Goal: Task Accomplishment & Management: Manage account settings

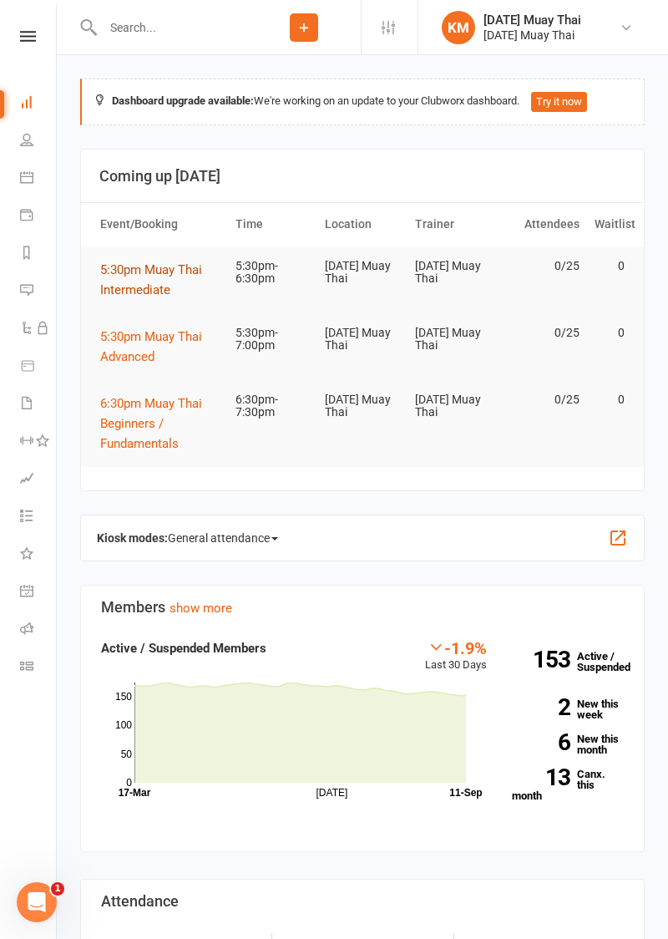
click at [147, 292] on span "5:30pm Muay Thai Intermediate" at bounding box center [151, 279] width 102 height 35
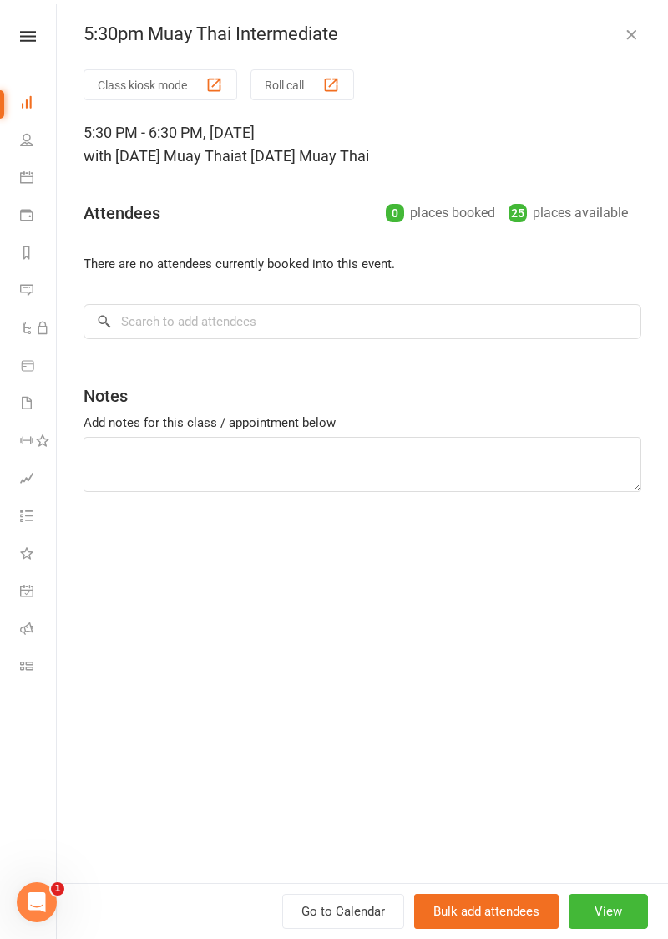
click at [306, 89] on button "Roll call" at bounding box center [303, 84] width 104 height 31
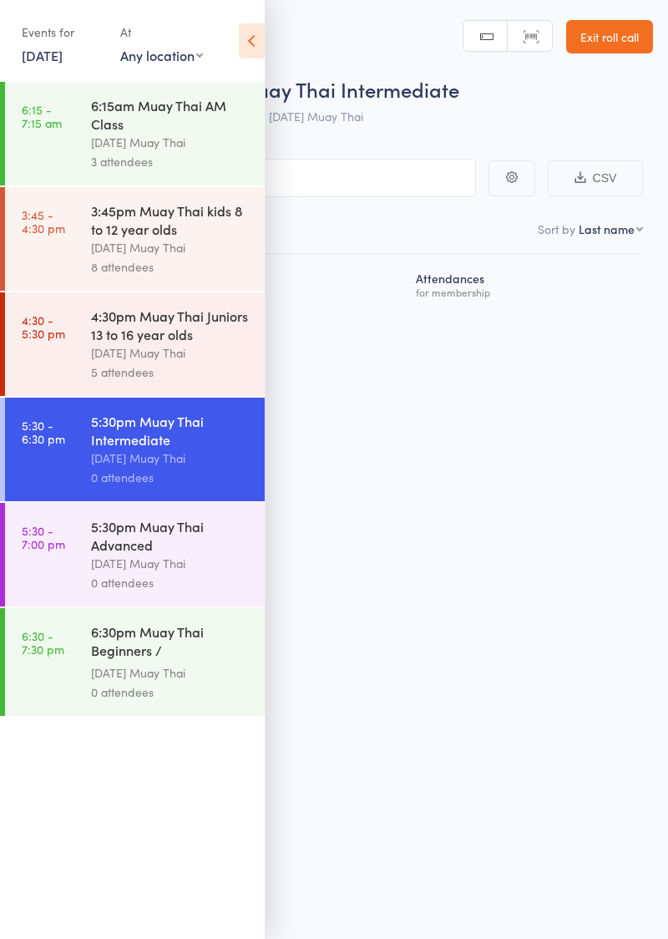
click at [252, 32] on icon at bounding box center [252, 40] width 26 height 35
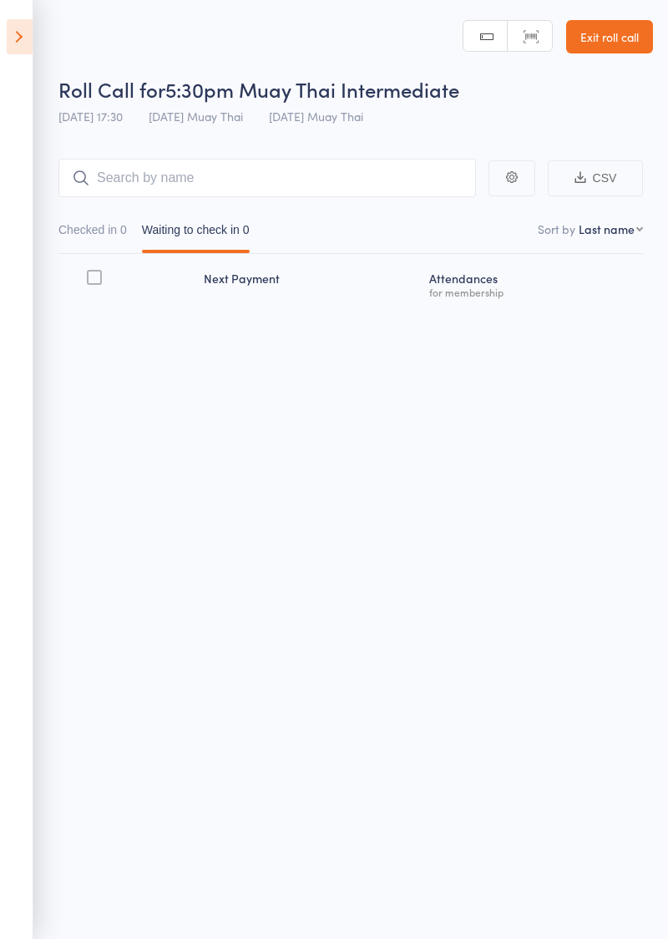
click at [241, 219] on button "Waiting to check in 0" at bounding box center [196, 234] width 108 height 38
click at [104, 234] on button "Checked in 0" at bounding box center [92, 234] width 68 height 38
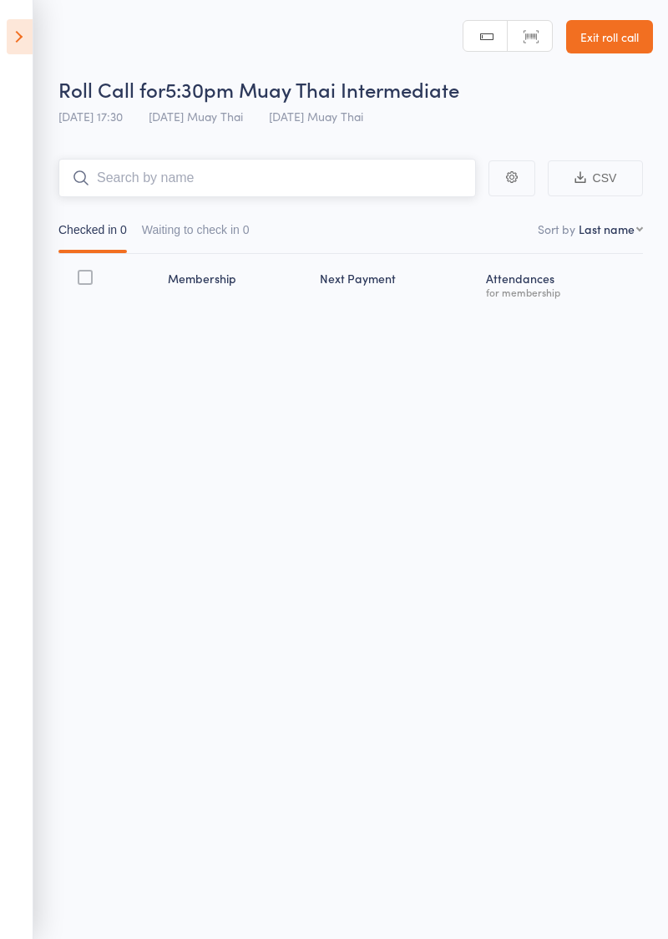
click at [346, 162] on input "search" at bounding box center [267, 178] width 418 height 38
type input "Chris"
click at [449, 214] on link "Drop in" at bounding box center [432, 213] width 54 height 26
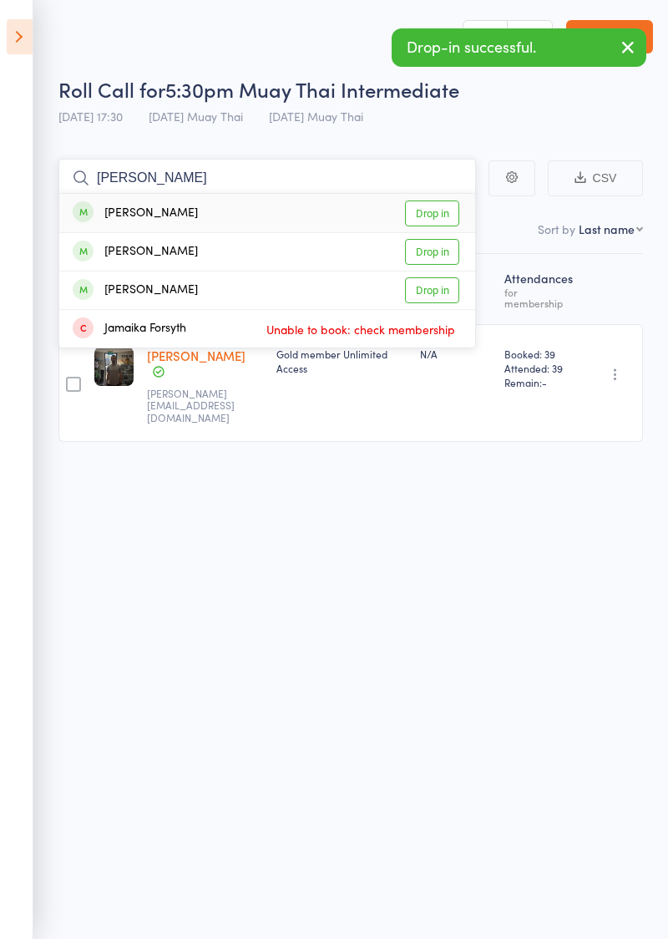
type input "Jamie"
click at [445, 216] on link "Drop in" at bounding box center [432, 213] width 54 height 26
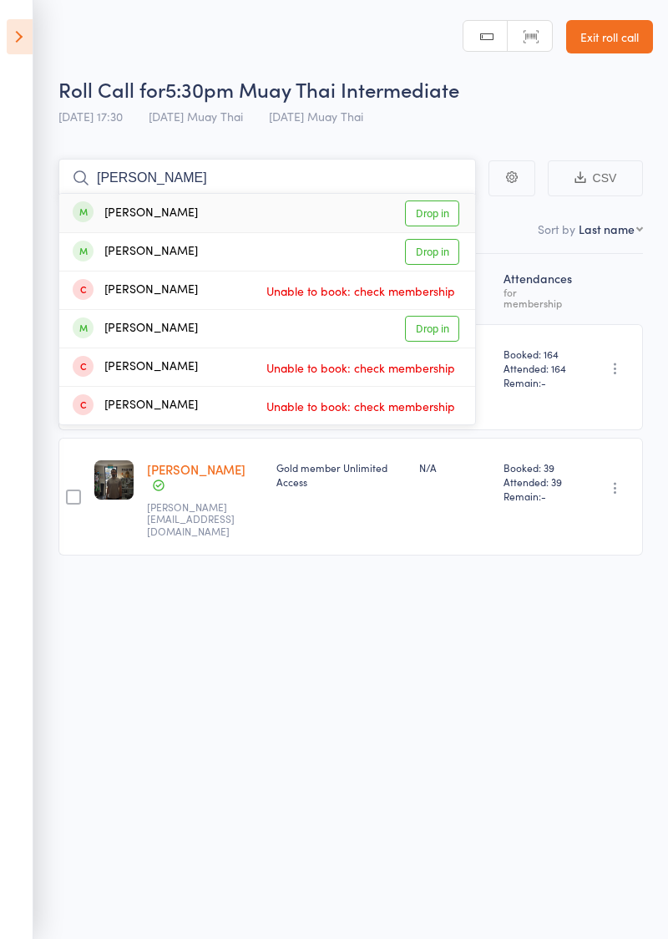
type input "Matt"
click at [449, 217] on link "Drop in" at bounding box center [432, 213] width 54 height 26
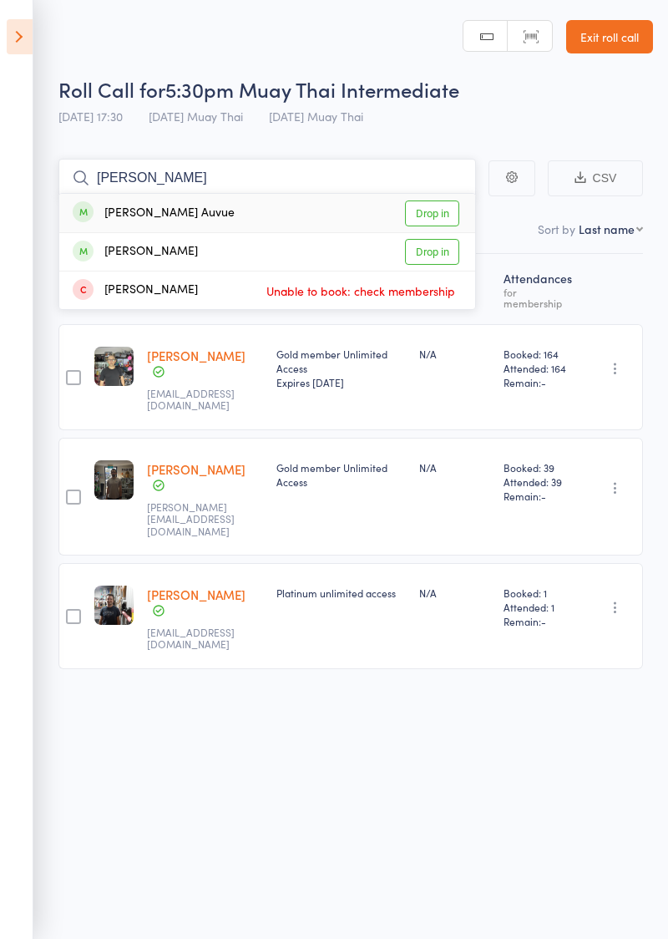
type input "Cortez"
click at [449, 215] on link "Drop in" at bounding box center [432, 213] width 54 height 26
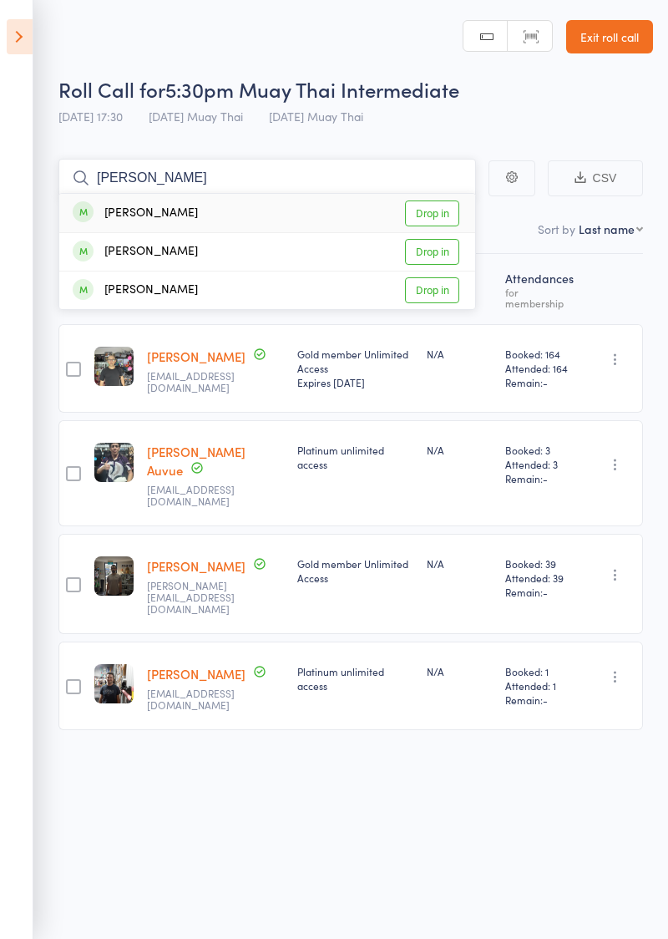
type input "Zack"
click at [441, 247] on link "Drop in" at bounding box center [432, 252] width 54 height 26
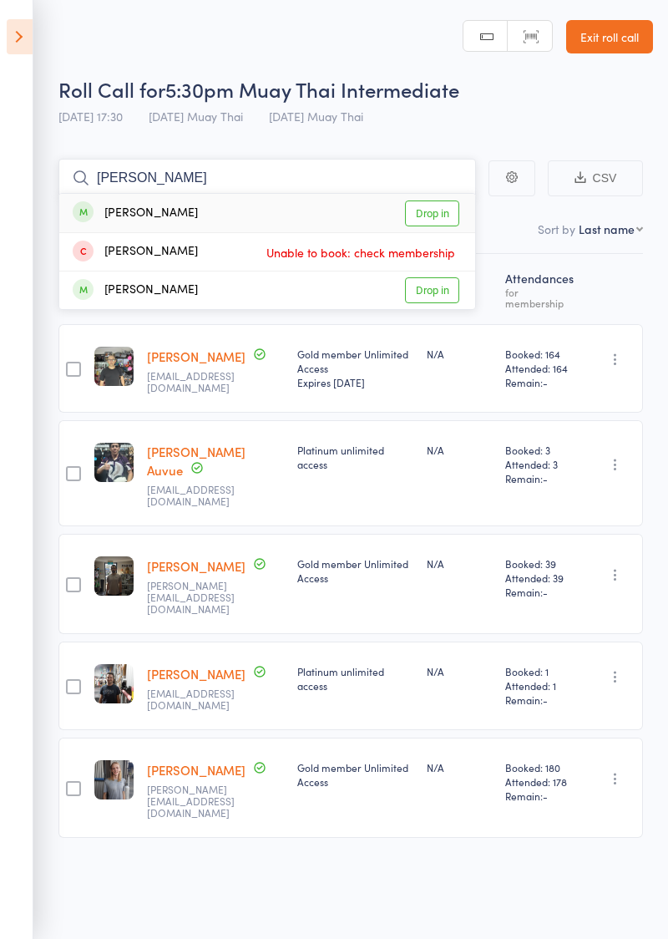
type input "Josef"
click at [444, 214] on link "Drop in" at bounding box center [432, 213] width 54 height 26
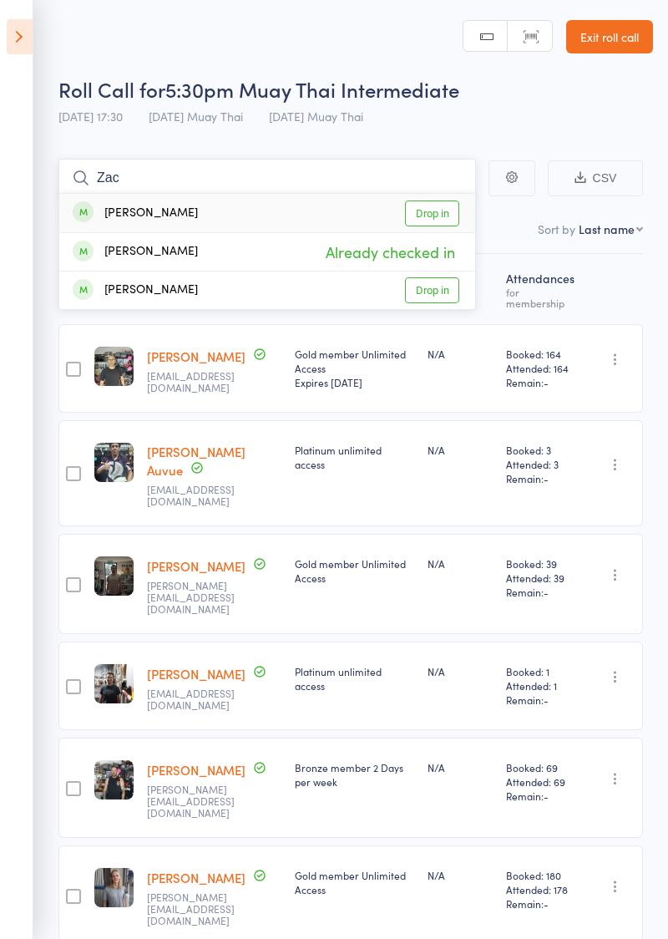
type input "Zac"
click at [448, 214] on link "Drop in" at bounding box center [432, 213] width 54 height 26
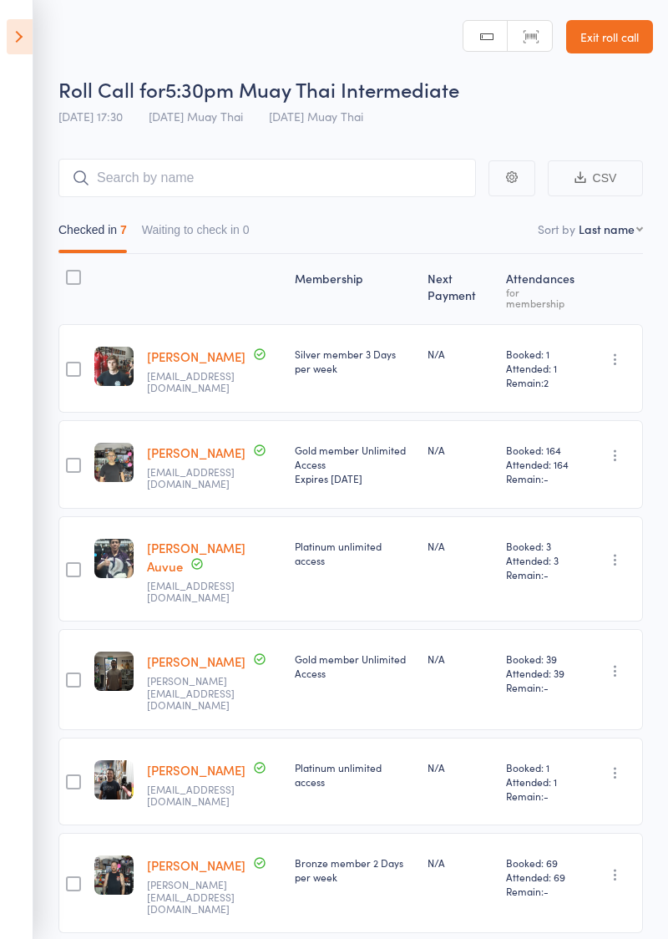
click at [611, 43] on link "Exit roll call" at bounding box center [609, 36] width 87 height 33
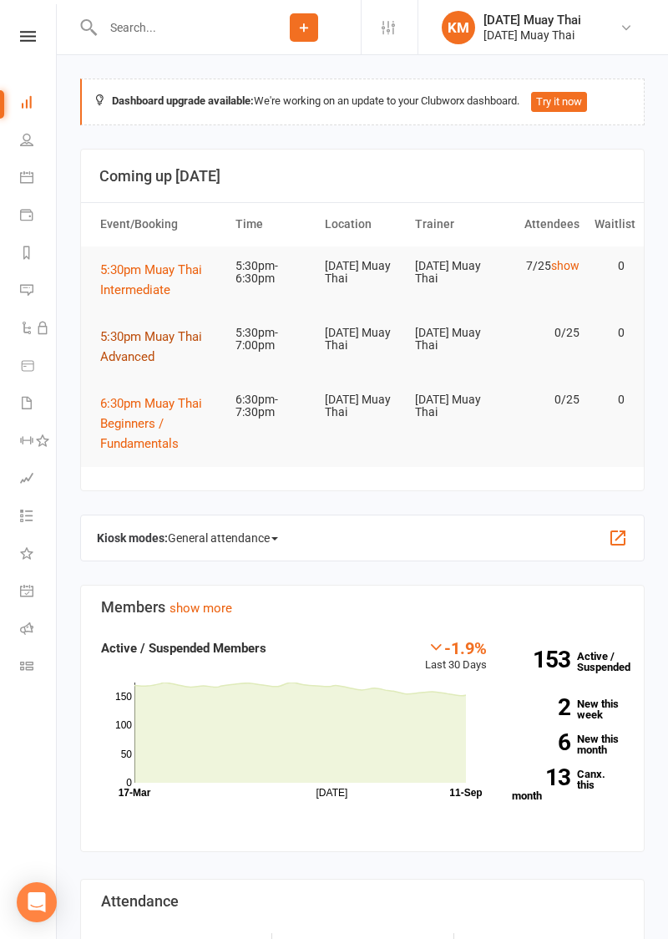
click at [140, 359] on span "5:30pm Muay Thai Advanced" at bounding box center [151, 346] width 102 height 35
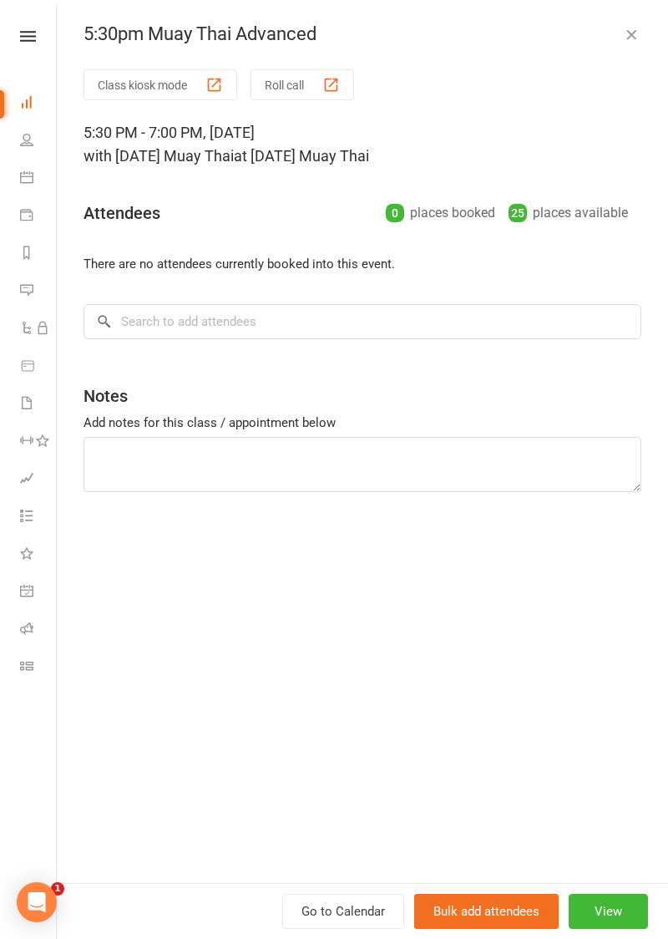
click at [305, 86] on button "Roll call" at bounding box center [303, 84] width 104 height 31
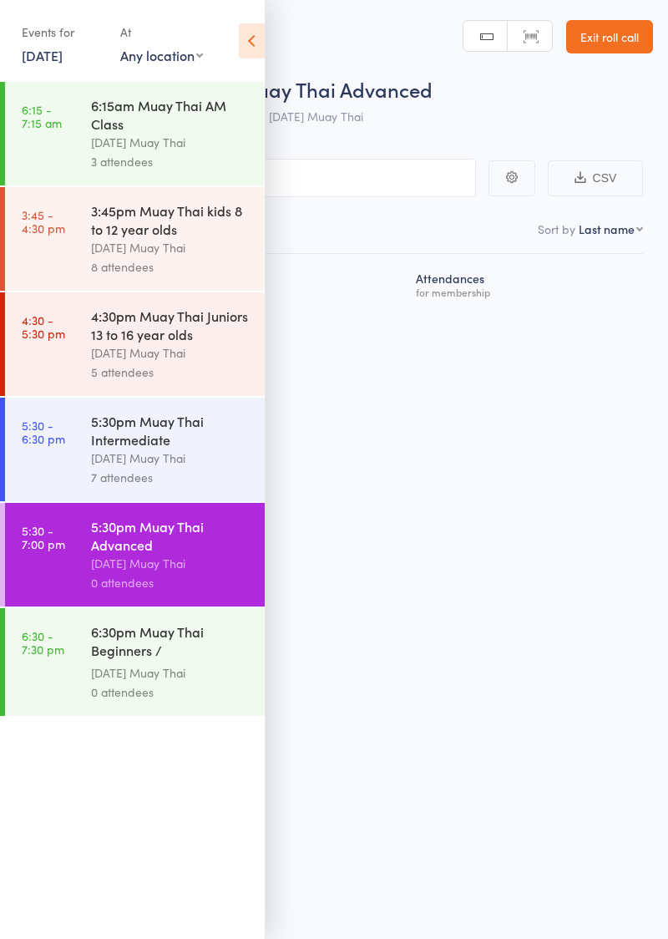
click at [256, 43] on icon at bounding box center [252, 40] width 26 height 35
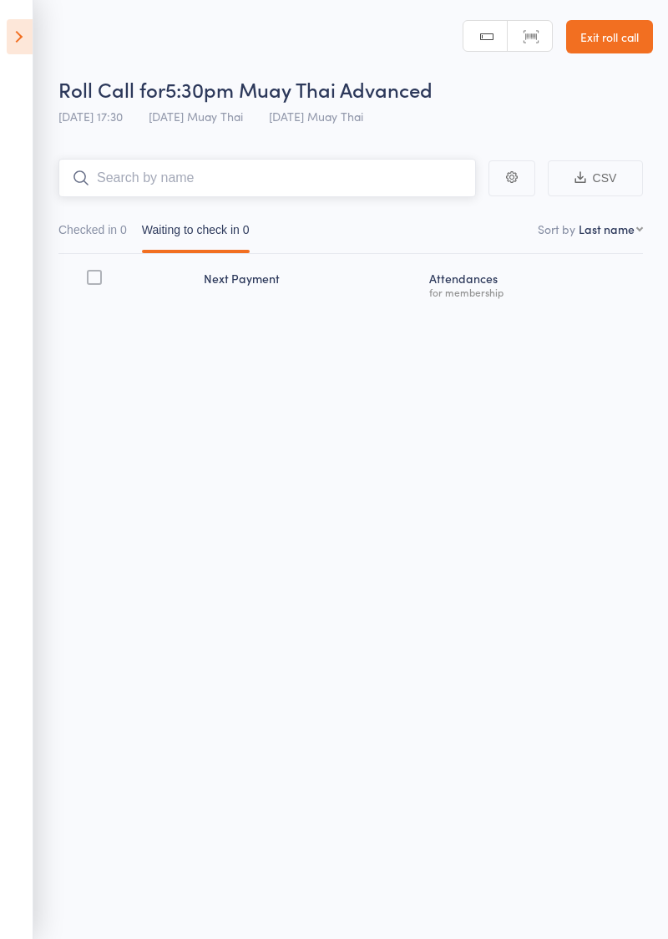
click at [287, 172] on input "search" at bounding box center [267, 178] width 418 height 38
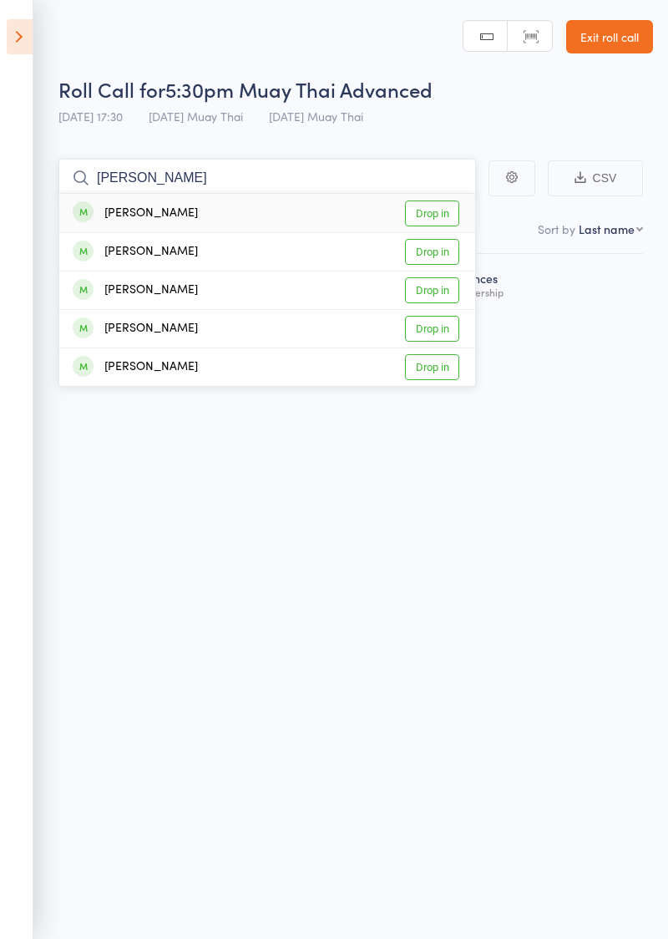
type input "Branden"
click at [444, 214] on link "Drop in" at bounding box center [432, 213] width 54 height 26
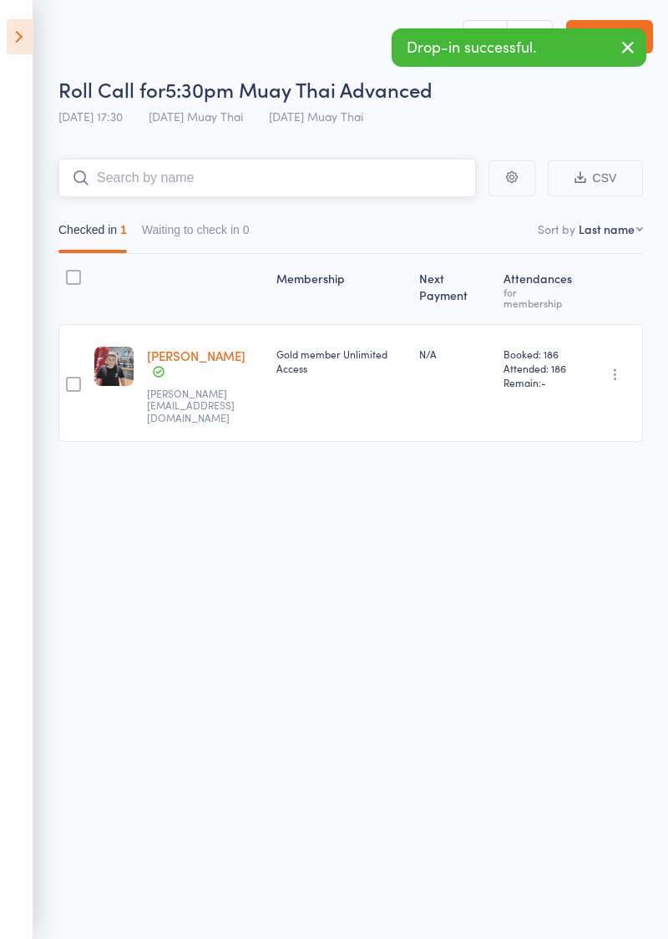
click at [132, 175] on input "search" at bounding box center [267, 178] width 418 height 38
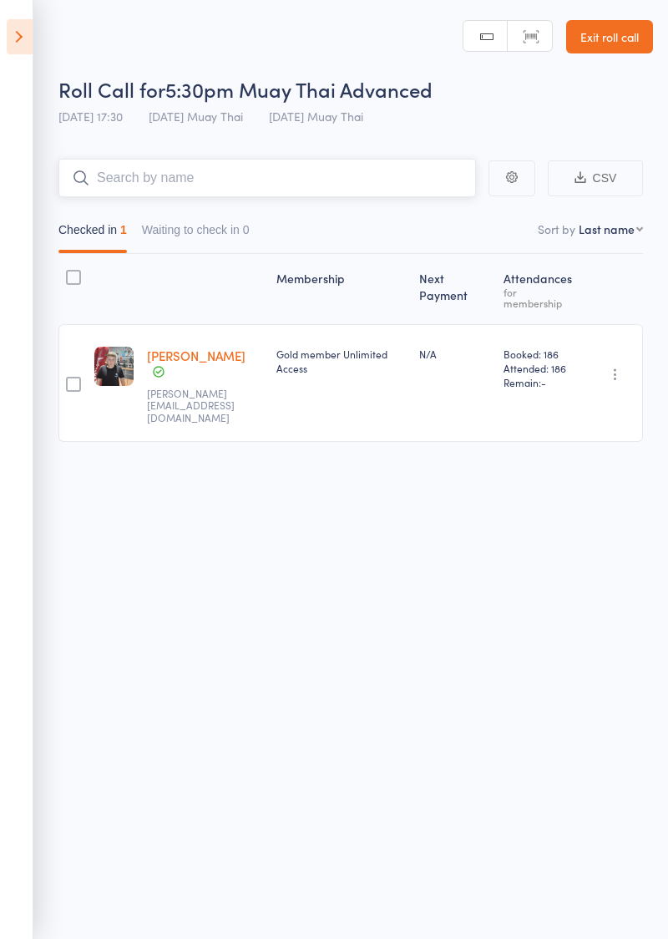
click at [135, 170] on input "search" at bounding box center [267, 178] width 418 height 38
click at [124, 177] on input "search" at bounding box center [267, 178] width 418 height 38
click at [125, 185] on input "search" at bounding box center [267, 178] width 418 height 38
click at [152, 177] on input "search" at bounding box center [267, 178] width 418 height 38
click at [147, 175] on input "search" at bounding box center [267, 178] width 418 height 38
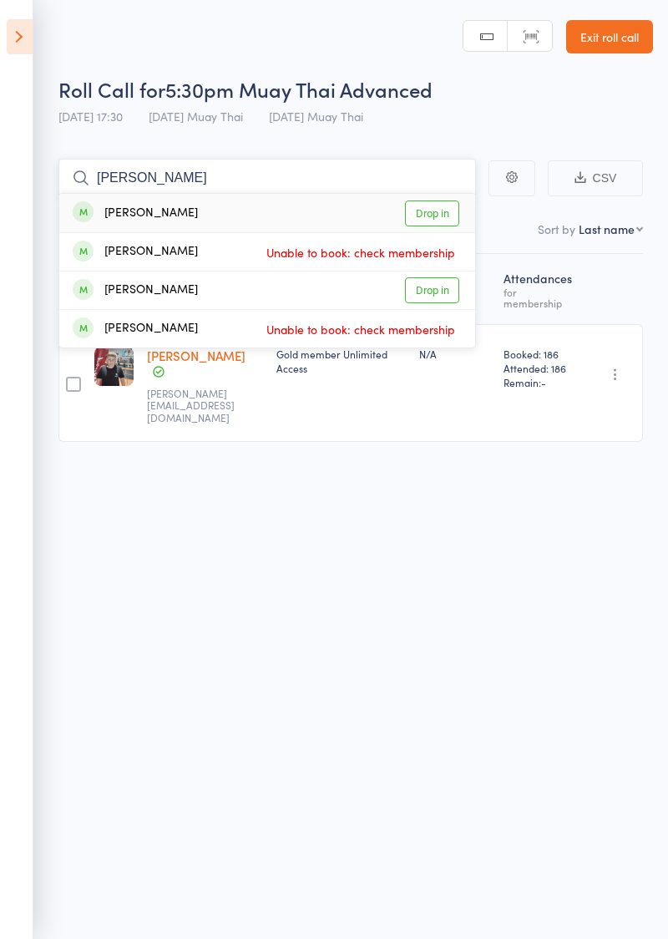
type input "Ella"
click at [443, 212] on link "Drop in" at bounding box center [432, 213] width 54 height 26
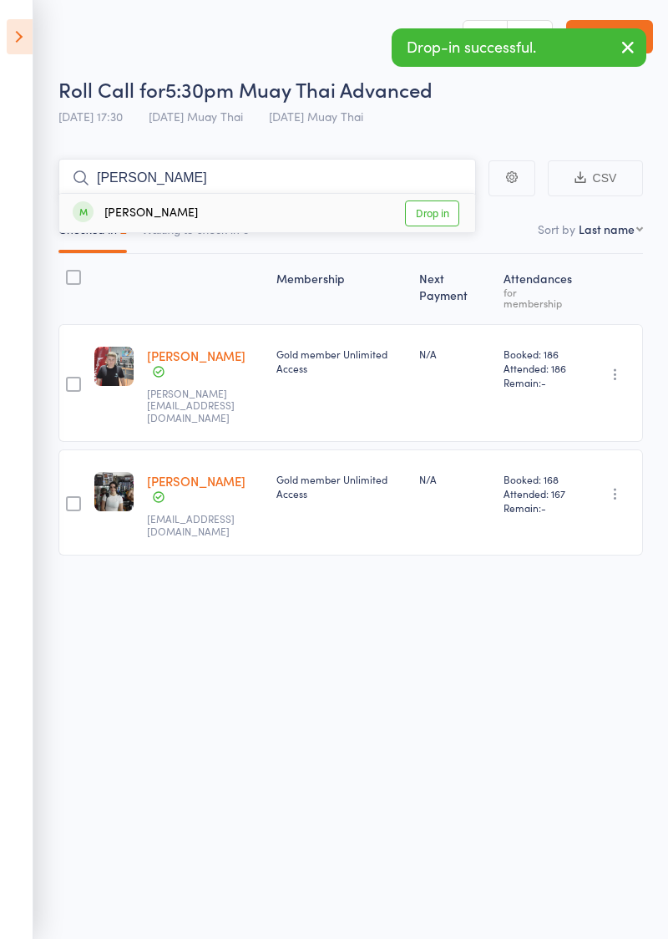
type input "Ethan"
click at [444, 214] on link "Drop in" at bounding box center [432, 213] width 54 height 26
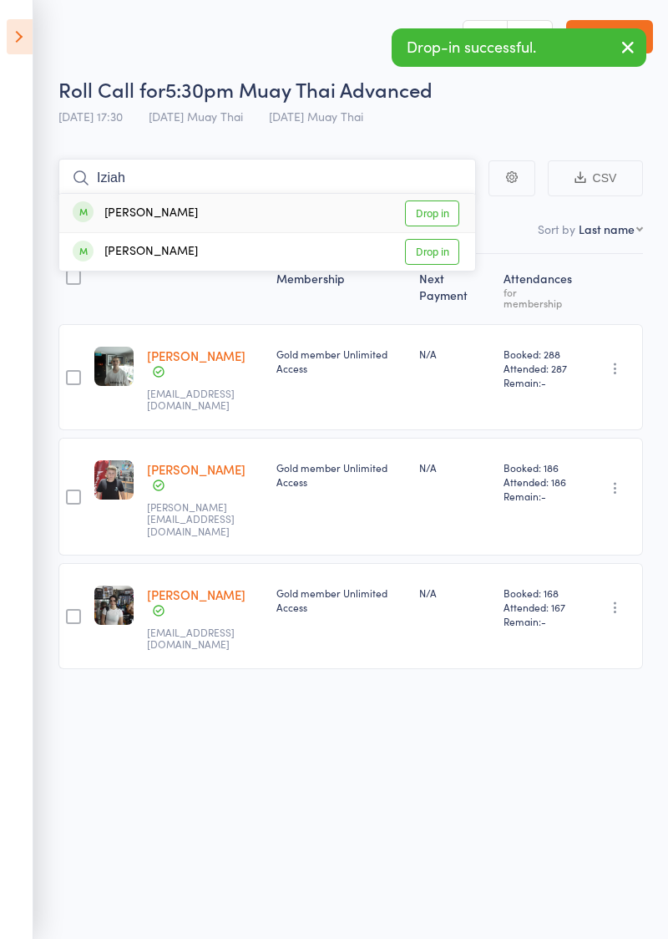
type input "Iziah"
click at [443, 216] on link "Drop in" at bounding box center [432, 213] width 54 height 26
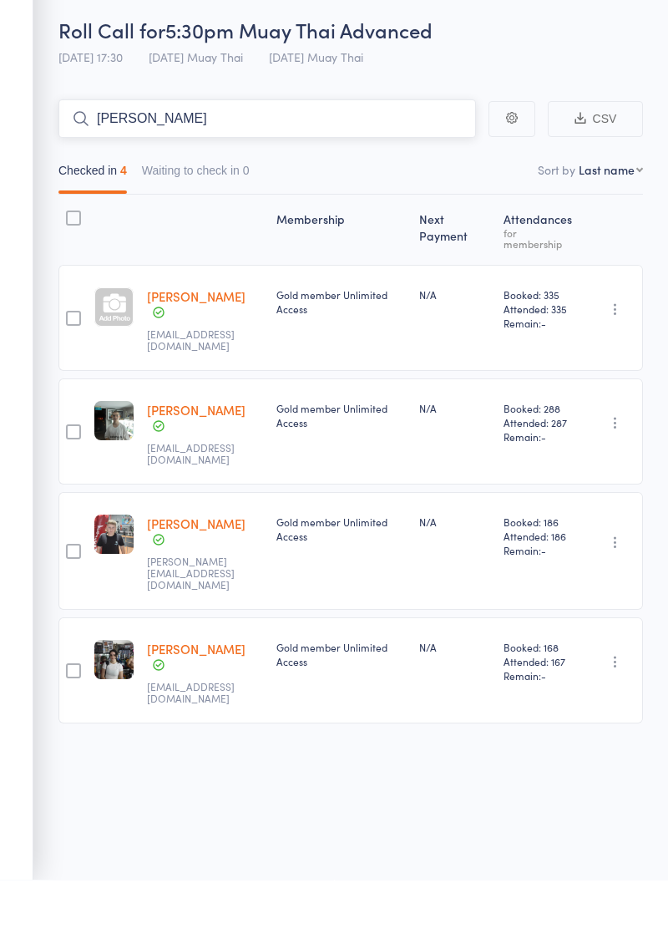
type input "I"
type input "Clinten"
click at [436, 207] on link "Drop in" at bounding box center [432, 213] width 54 height 26
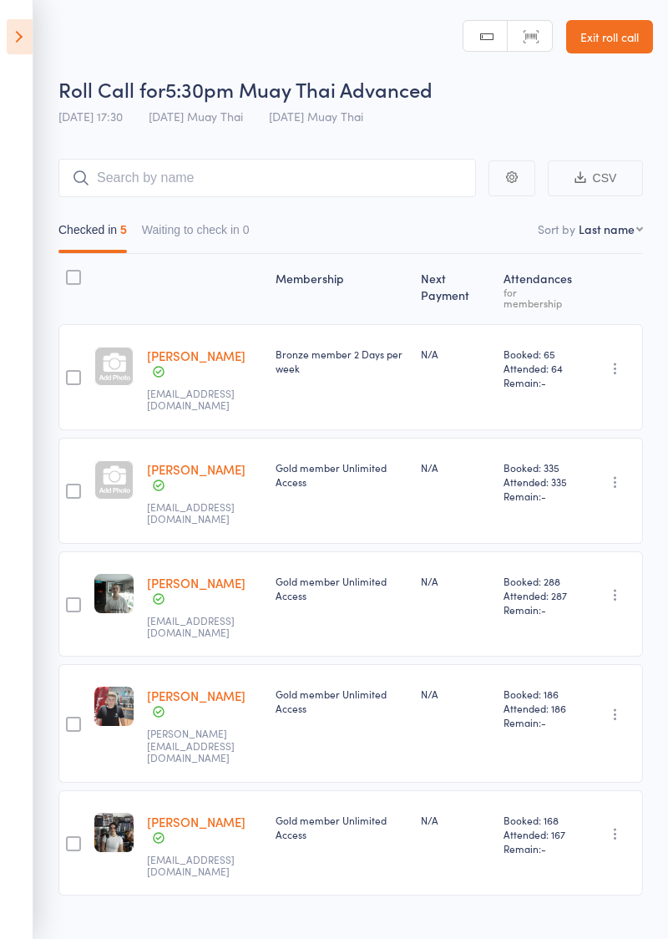
click at [624, 42] on link "Exit roll call" at bounding box center [609, 36] width 87 height 33
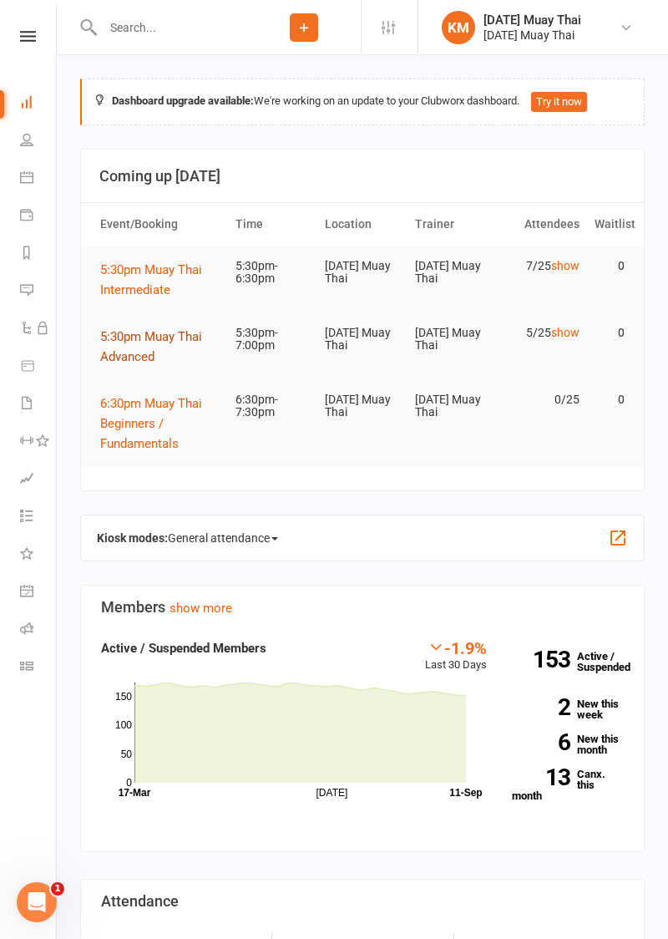
click at [119, 352] on span "5:30pm Muay Thai Advanced" at bounding box center [151, 346] width 102 height 35
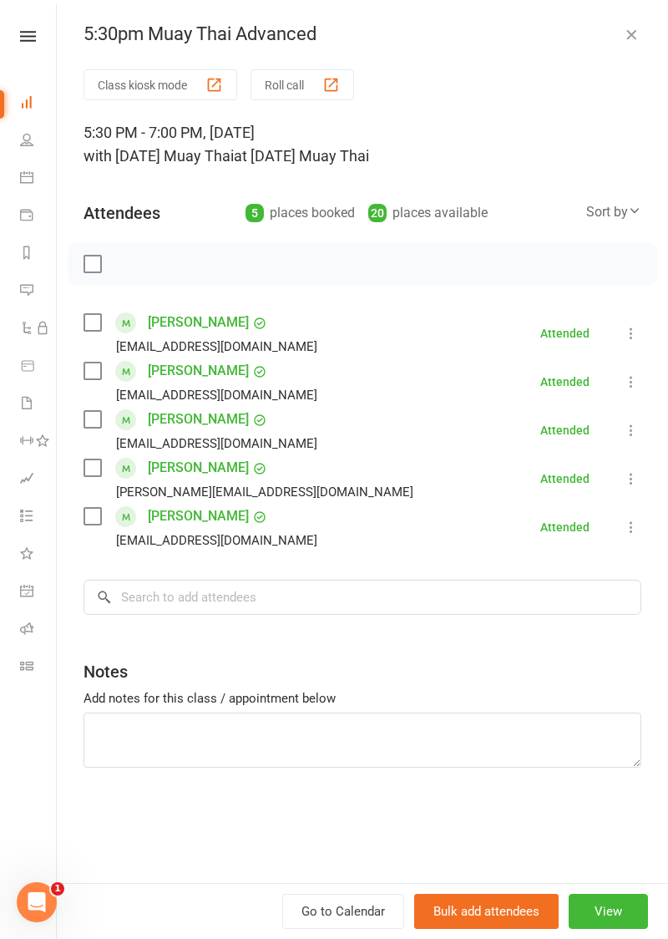
click at [109, 80] on button "Class kiosk mode" at bounding box center [161, 84] width 154 height 31
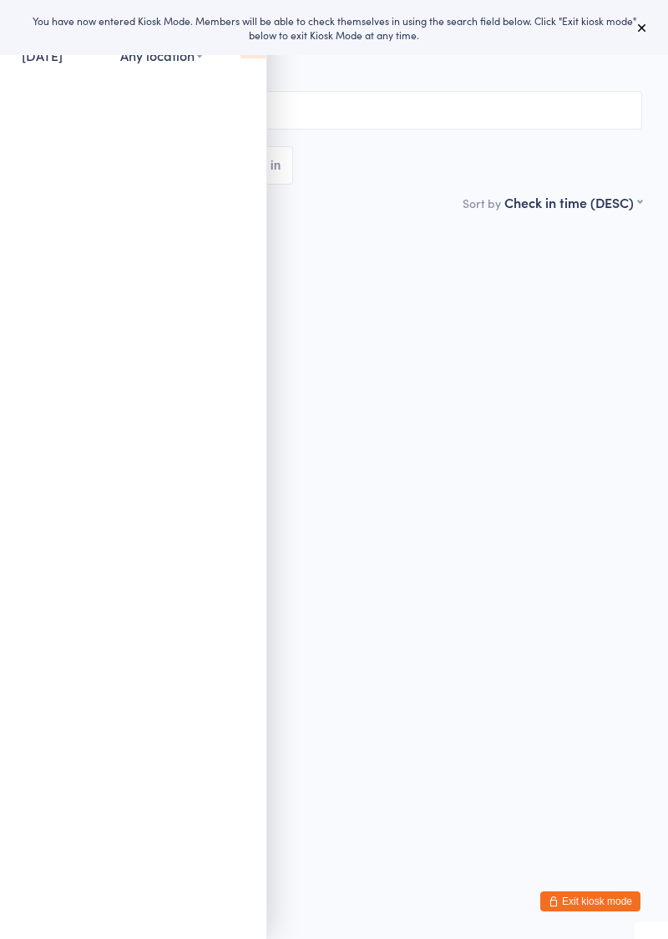
click at [259, 55] on icon at bounding box center [254, 40] width 26 height 35
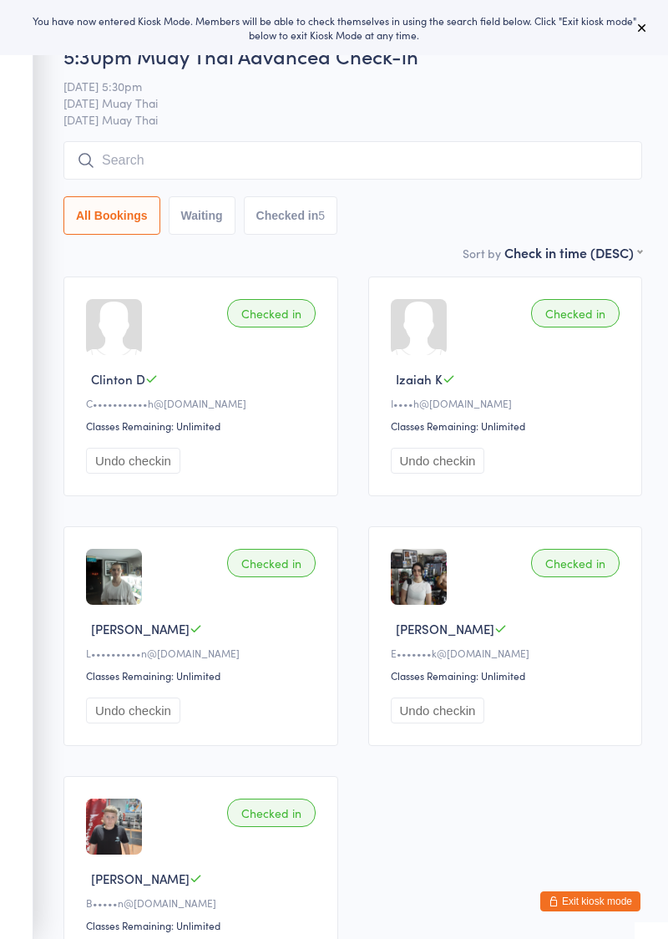
click at [349, 142] on input "search" at bounding box center [352, 160] width 579 height 38
click at [403, 167] on input "search" at bounding box center [352, 160] width 579 height 38
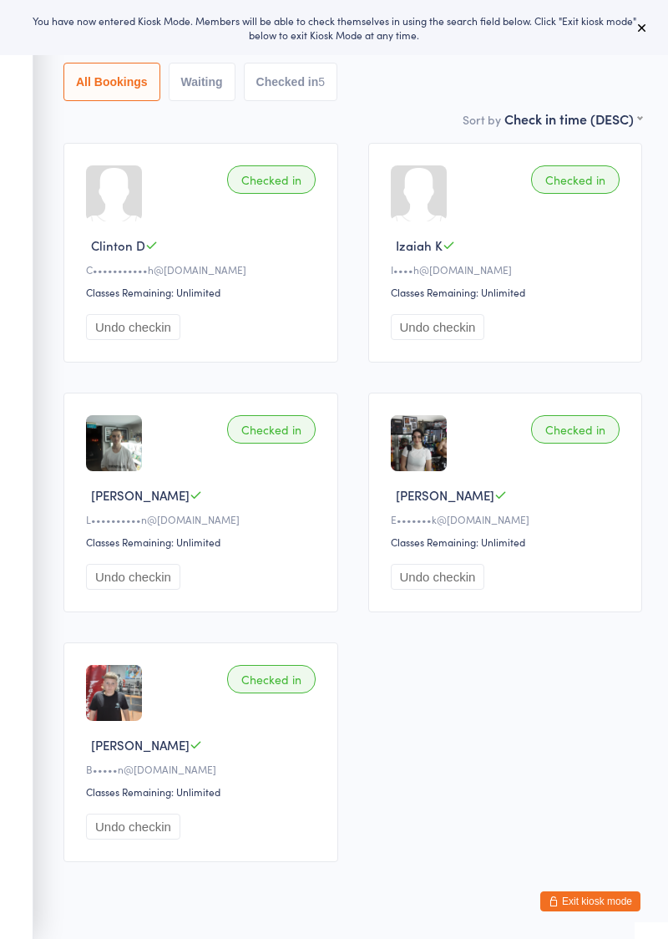
scroll to position [142, 0]
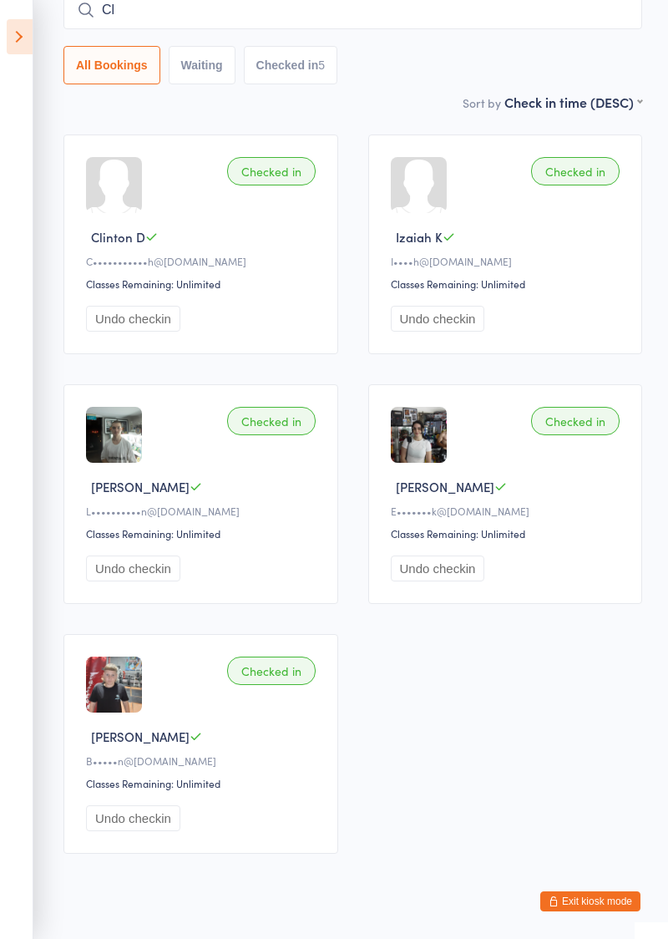
type input "C"
type input "[PERSON_NAME]"
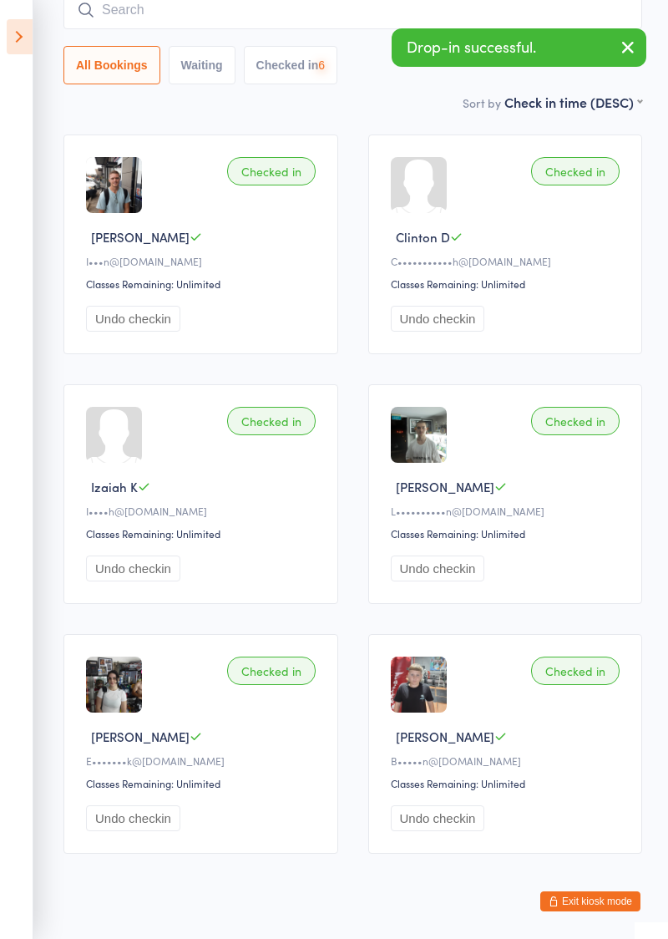
click at [12, 48] on icon at bounding box center [20, 36] width 26 height 35
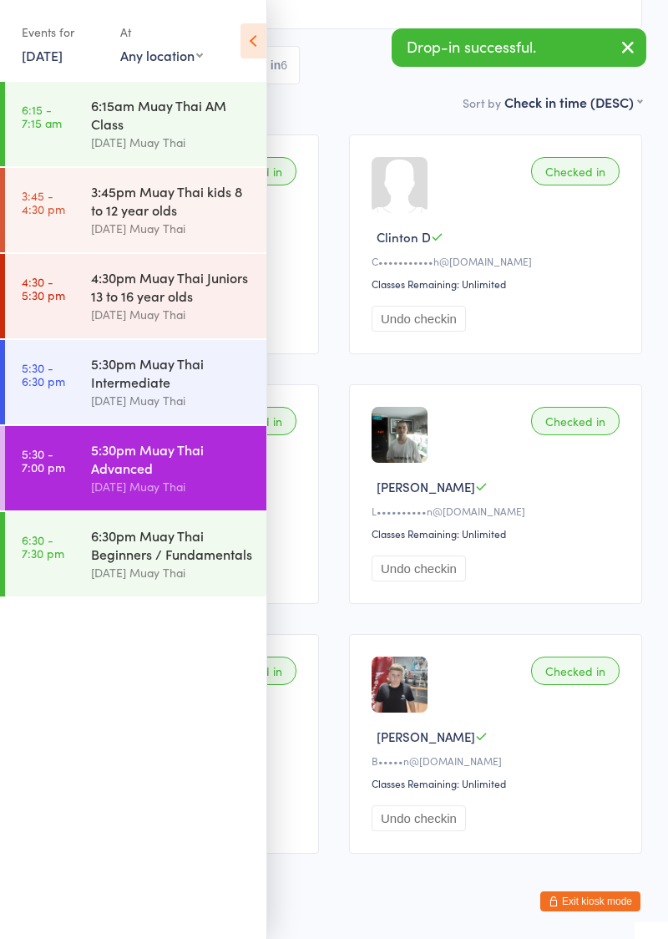
click at [113, 387] on div "5:30pm Muay Thai Intermediate" at bounding box center [171, 372] width 161 height 37
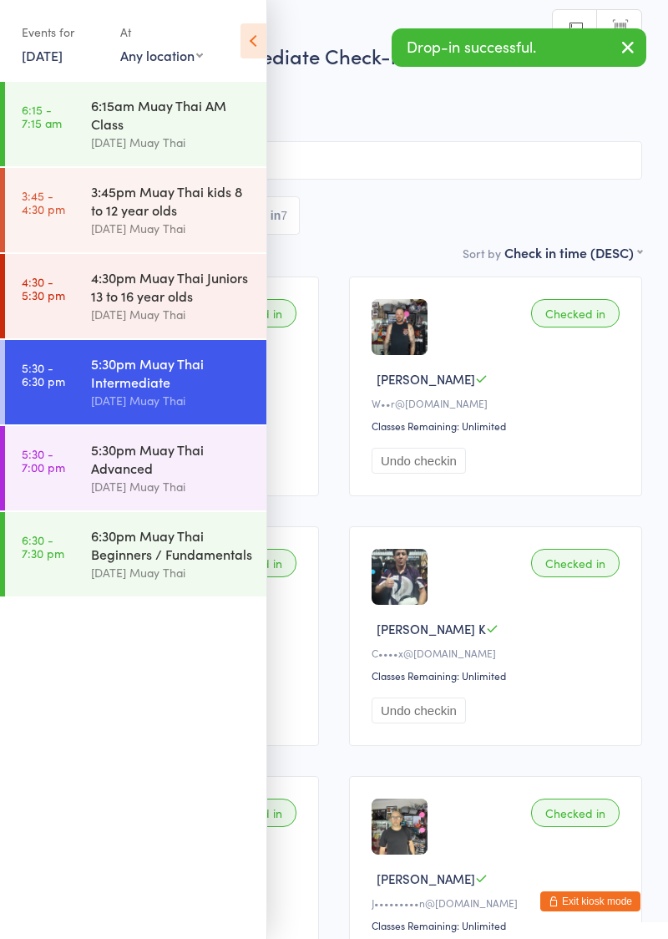
click at [252, 53] on icon at bounding box center [254, 40] width 26 height 35
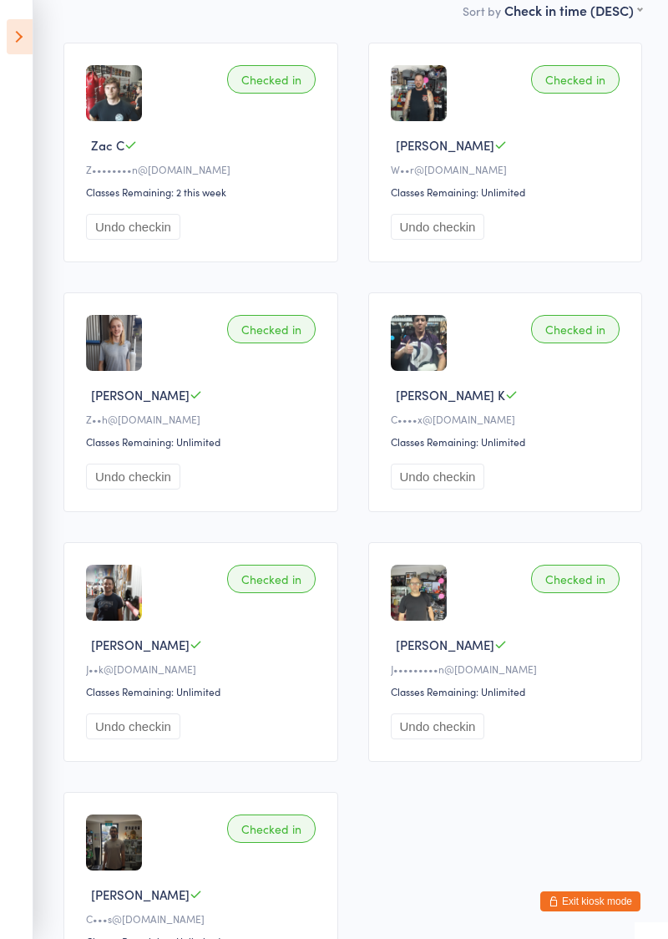
scroll to position [247, 0]
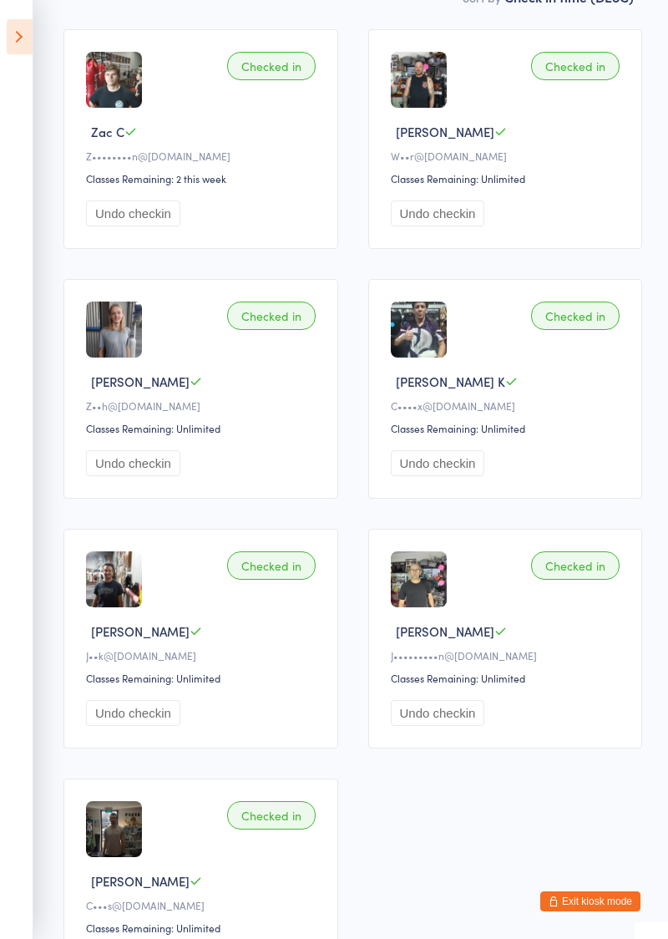
click at [596, 911] on button "Exit kiosk mode" at bounding box center [590, 901] width 100 height 20
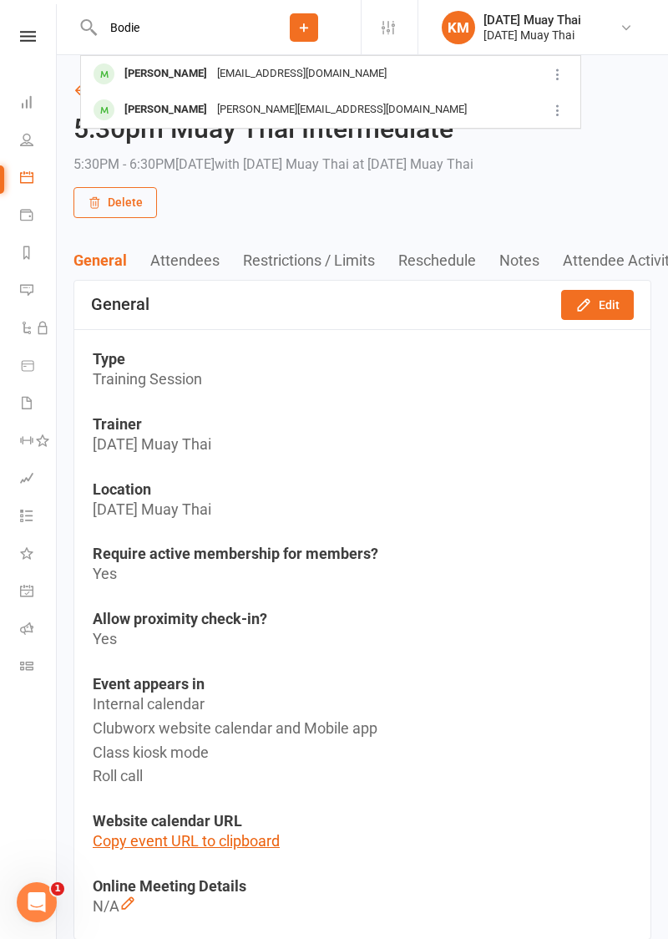
type input "Bodie"
click at [122, 75] on div "[PERSON_NAME]" at bounding box center [165, 74] width 93 height 24
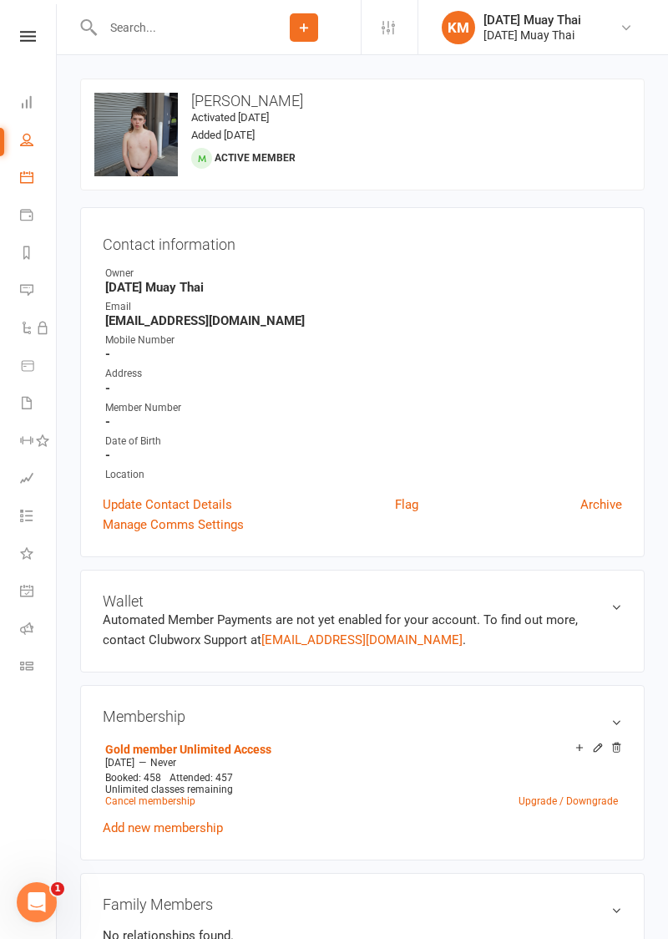
click at [24, 173] on icon at bounding box center [26, 176] width 13 height 13
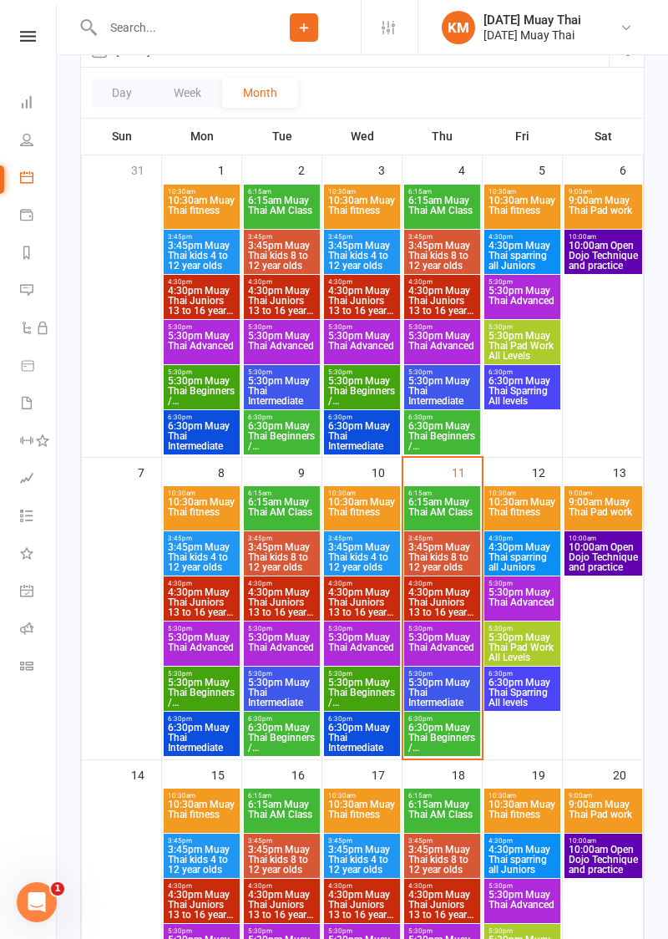
scroll to position [226, 0]
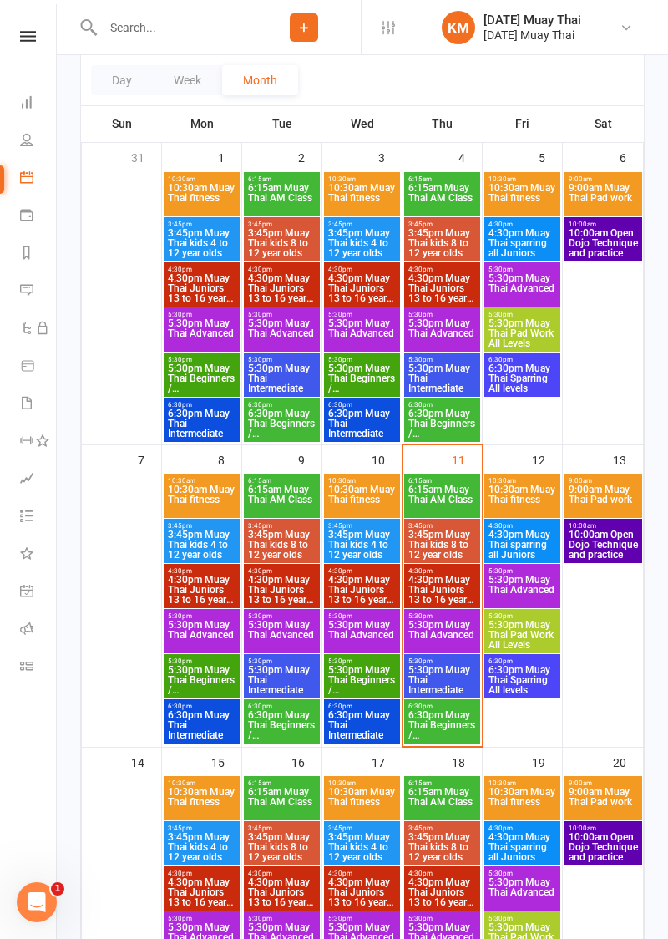
click at [449, 676] on span "5:30pm Muay Thai Intermediate" at bounding box center [442, 680] width 69 height 30
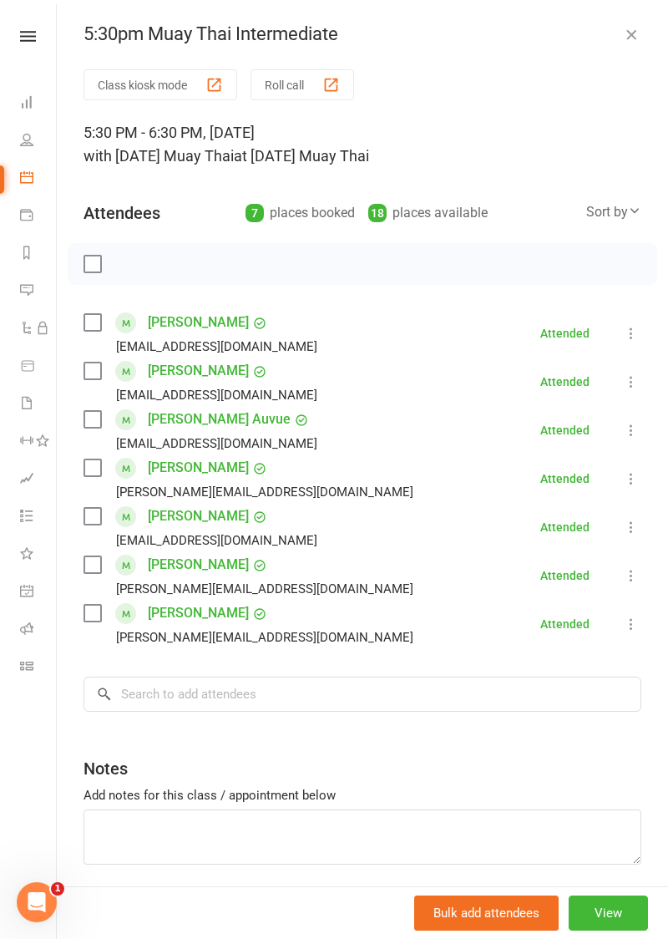
click at [116, 84] on button "Class kiosk mode" at bounding box center [161, 84] width 154 height 31
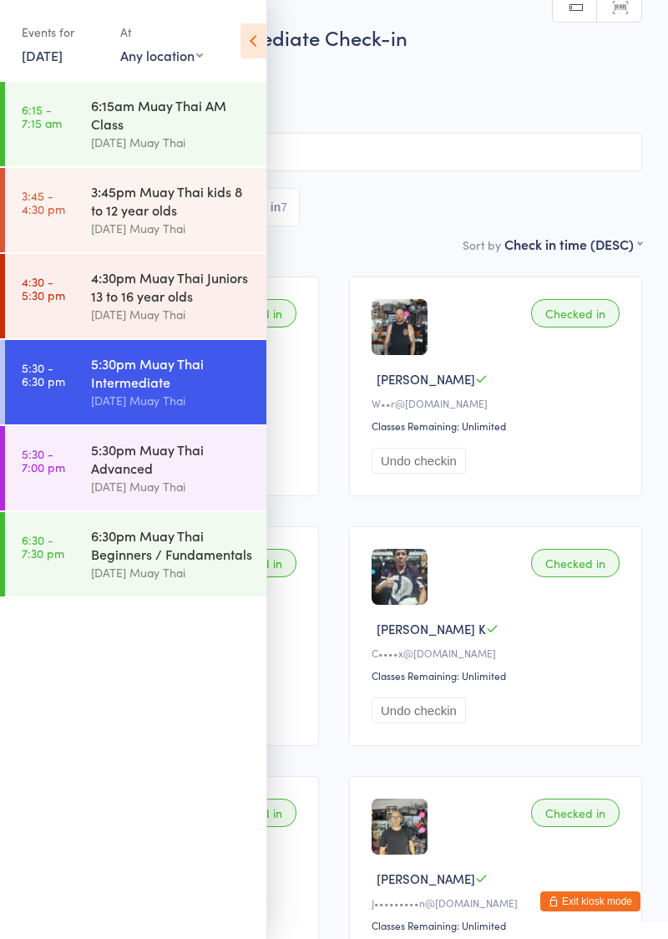
click at [242, 31] on icon at bounding box center [254, 40] width 26 height 35
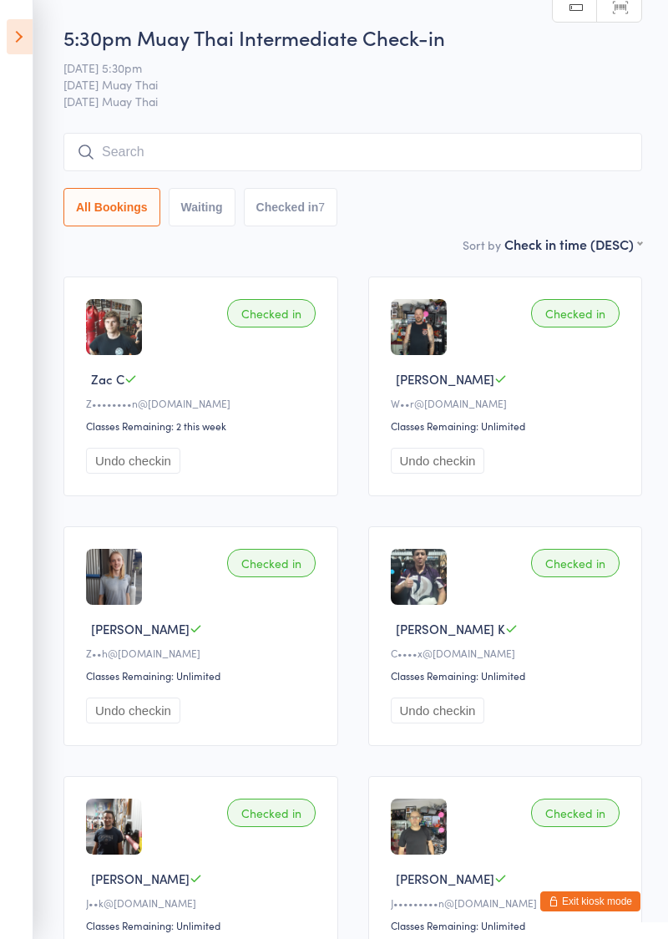
click at [109, 160] on input "search" at bounding box center [352, 152] width 579 height 38
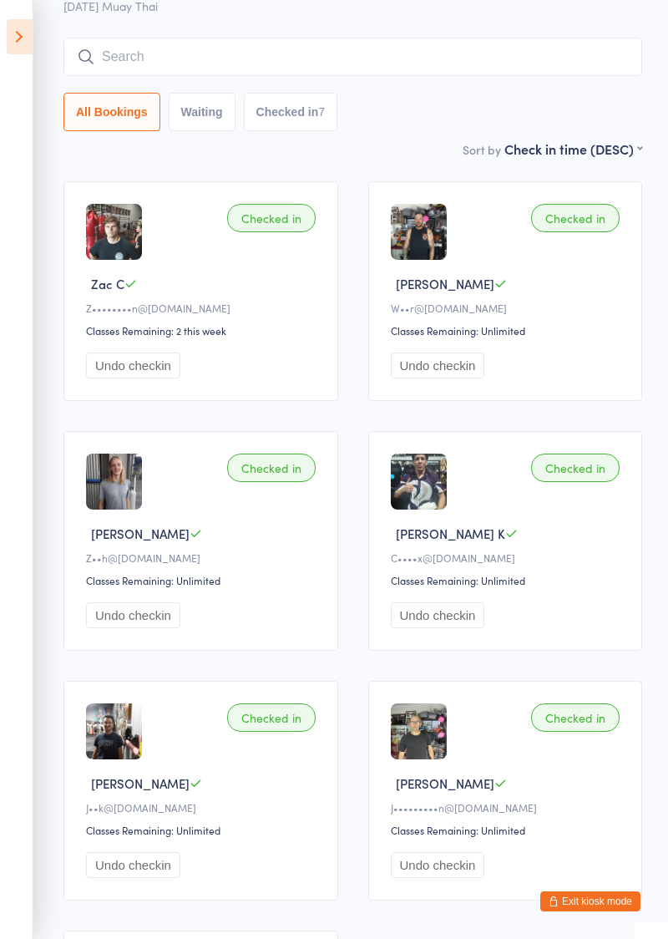
scroll to position [134, 0]
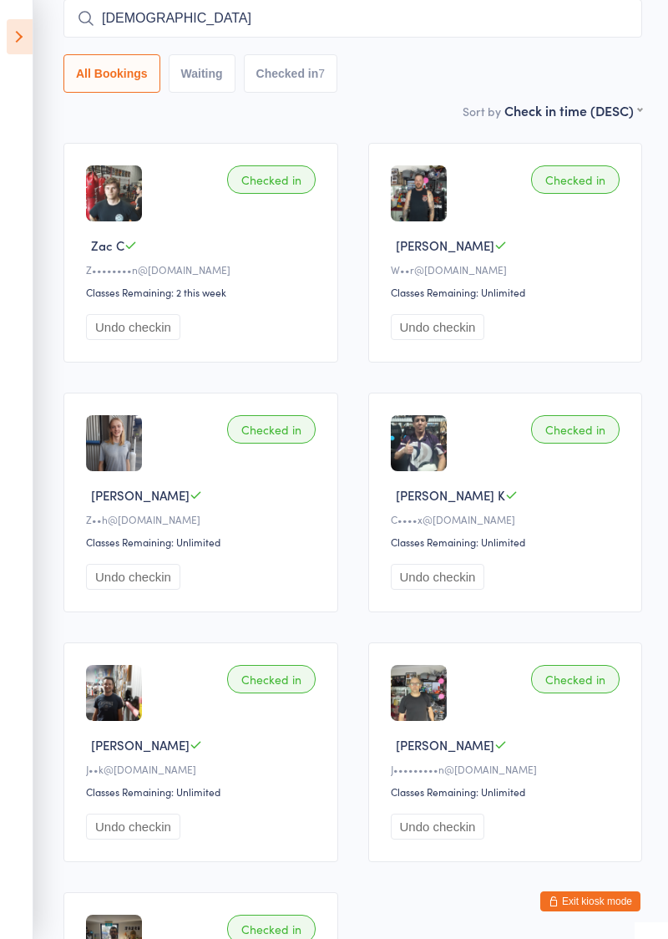
type input "[DEMOGRAPHIC_DATA]"
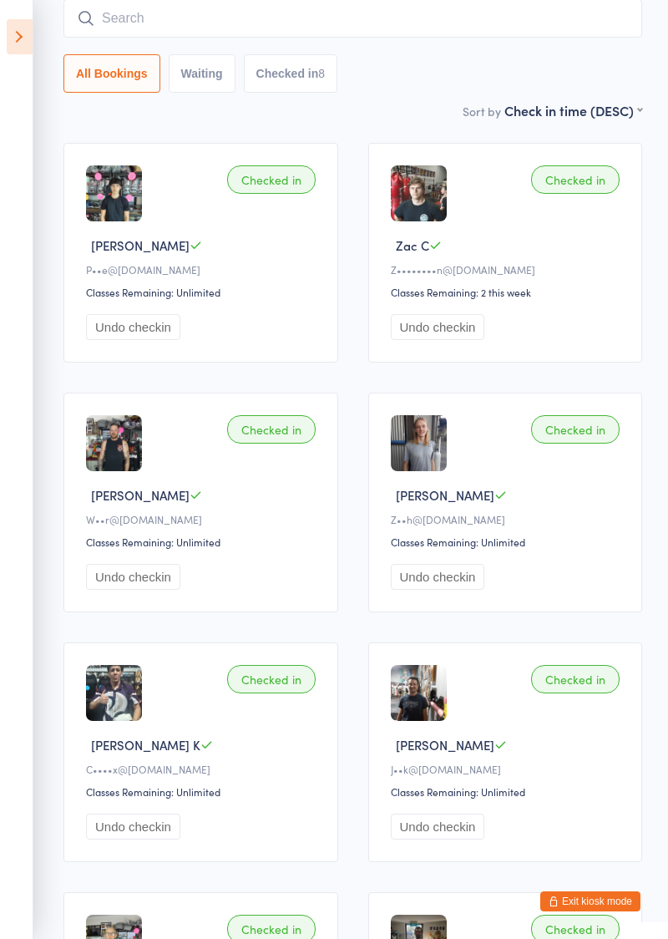
click at [602, 904] on button "Exit kiosk mode" at bounding box center [590, 901] width 100 height 20
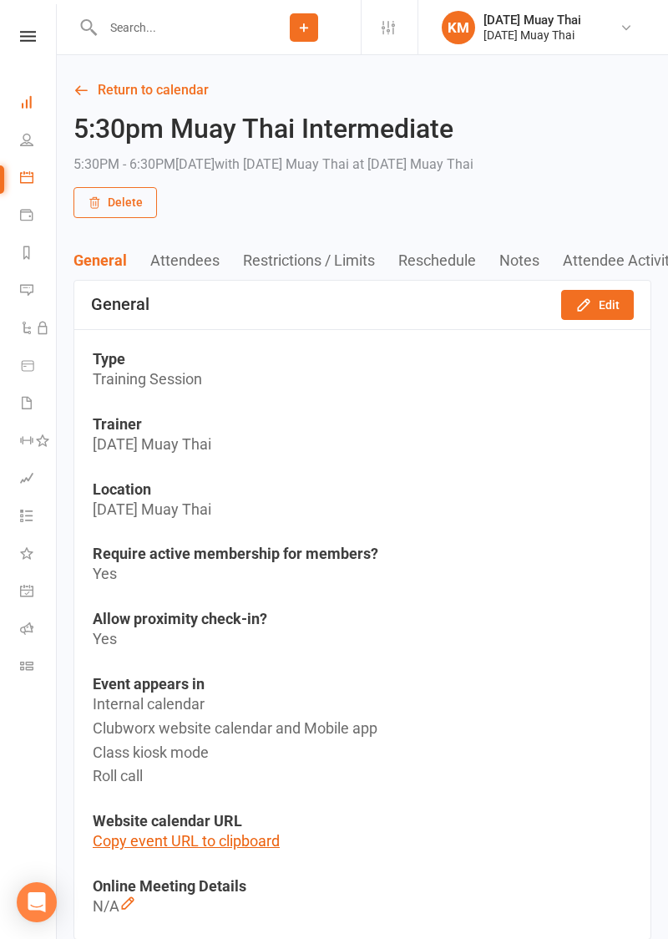
click at [22, 99] on icon at bounding box center [26, 101] width 13 height 13
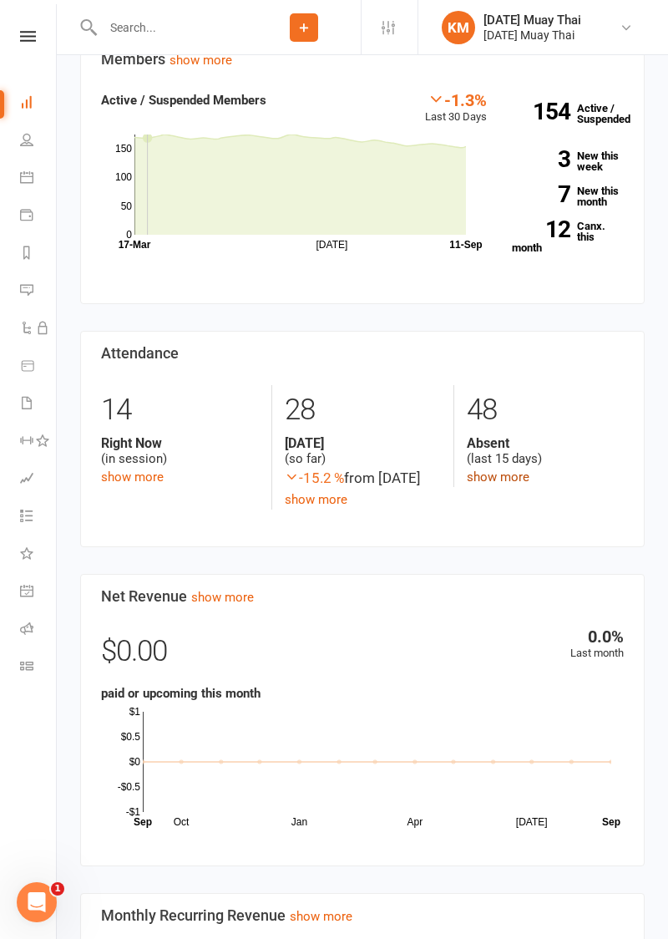
click at [479, 477] on link "show more" at bounding box center [498, 476] width 63 height 15
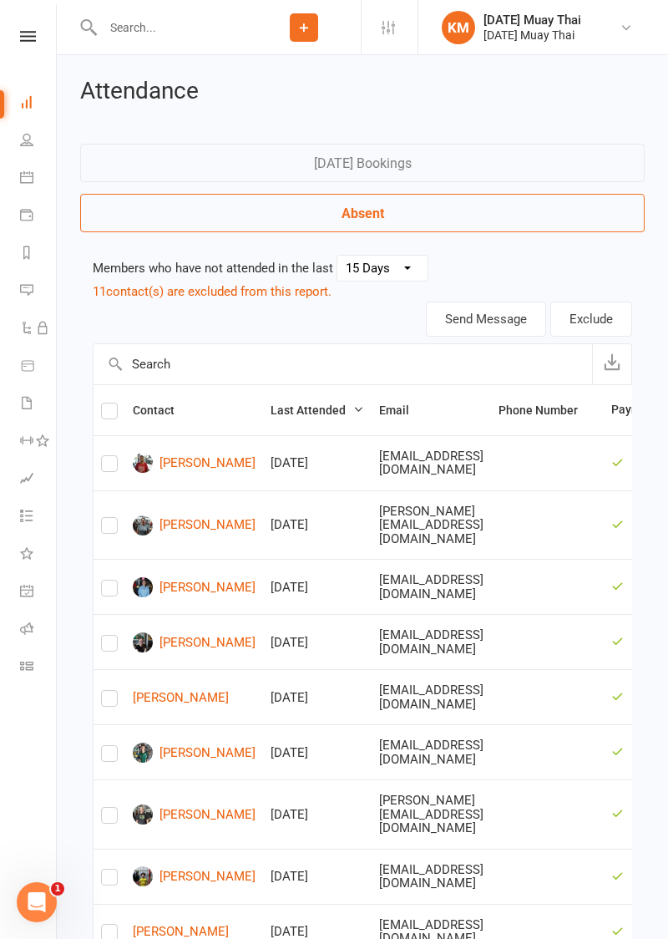
click at [354, 264] on select "30 Days 15 Days 7 Days" at bounding box center [382, 268] width 90 height 25
select select "30"
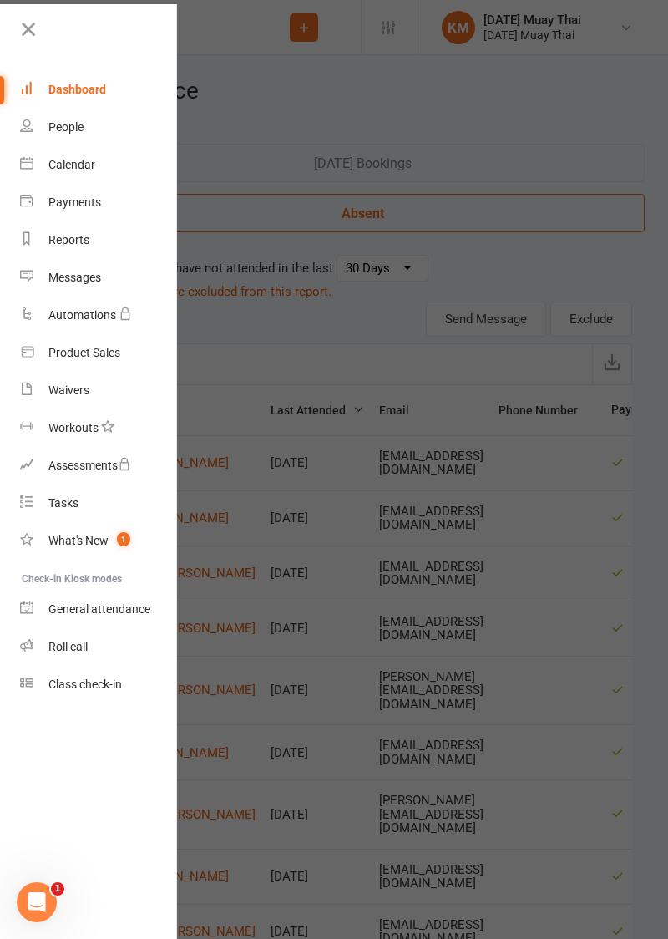
click at [501, 255] on div at bounding box center [334, 469] width 668 height 939
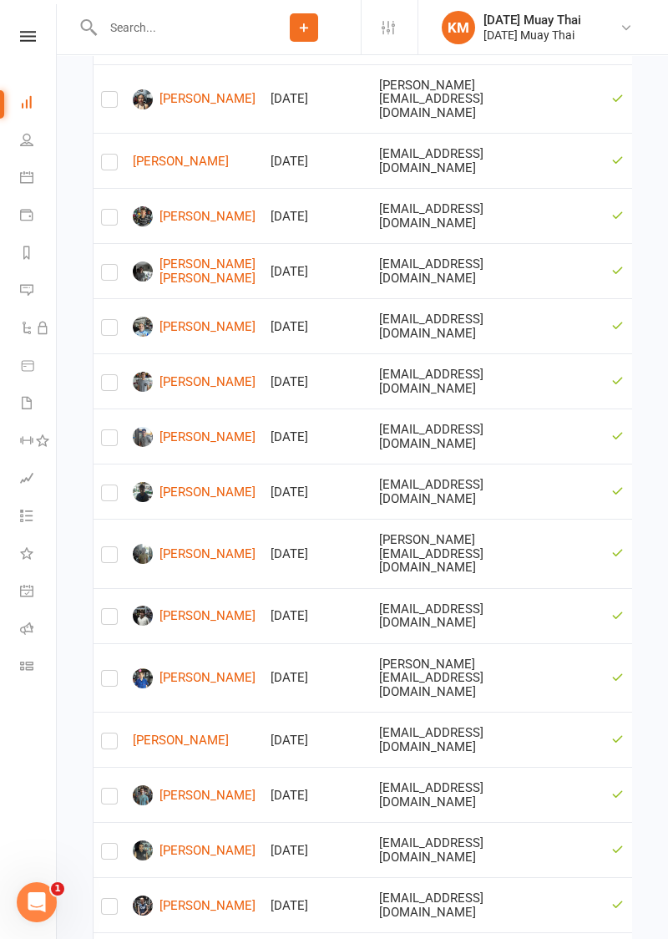
scroll to position [1384, 0]
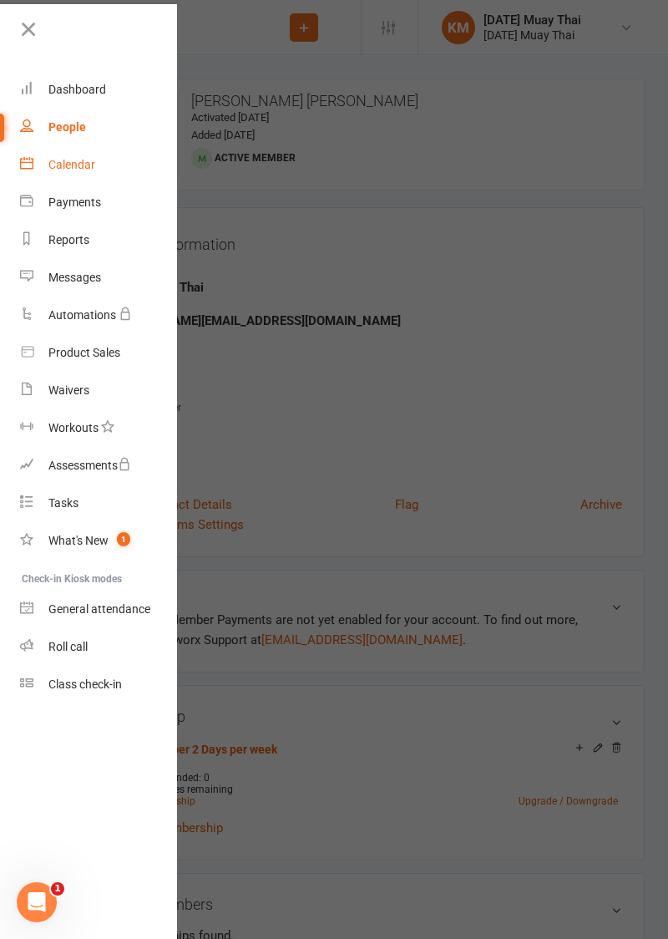
click at [52, 169] on div "Calendar" at bounding box center [71, 164] width 47 height 13
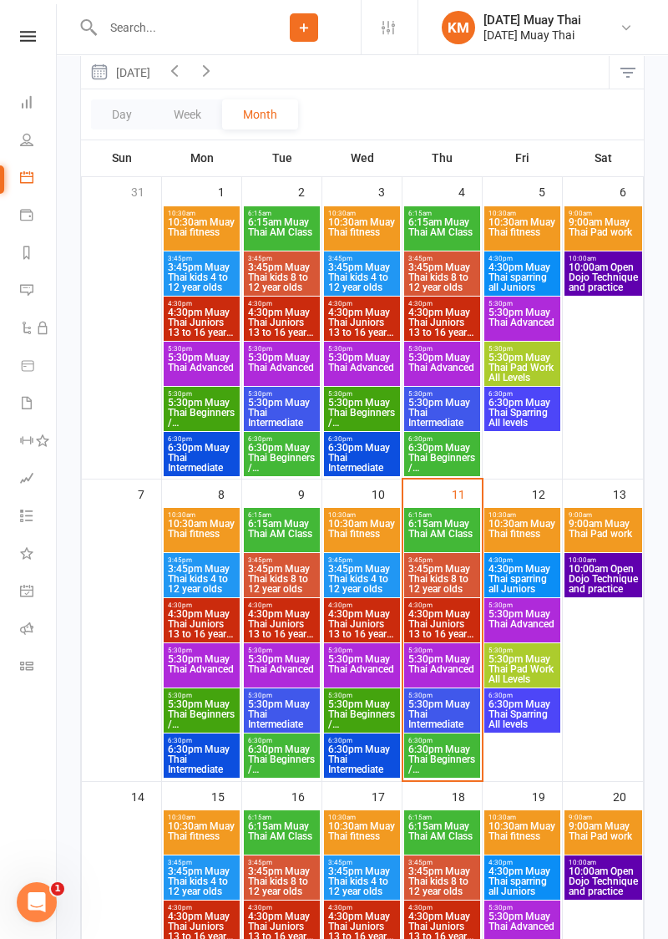
scroll to position [192, 0]
click at [451, 729] on div "5:30pm - 6:30pm 5:30pm Muay Thai Intermediate" at bounding box center [442, 710] width 76 height 44
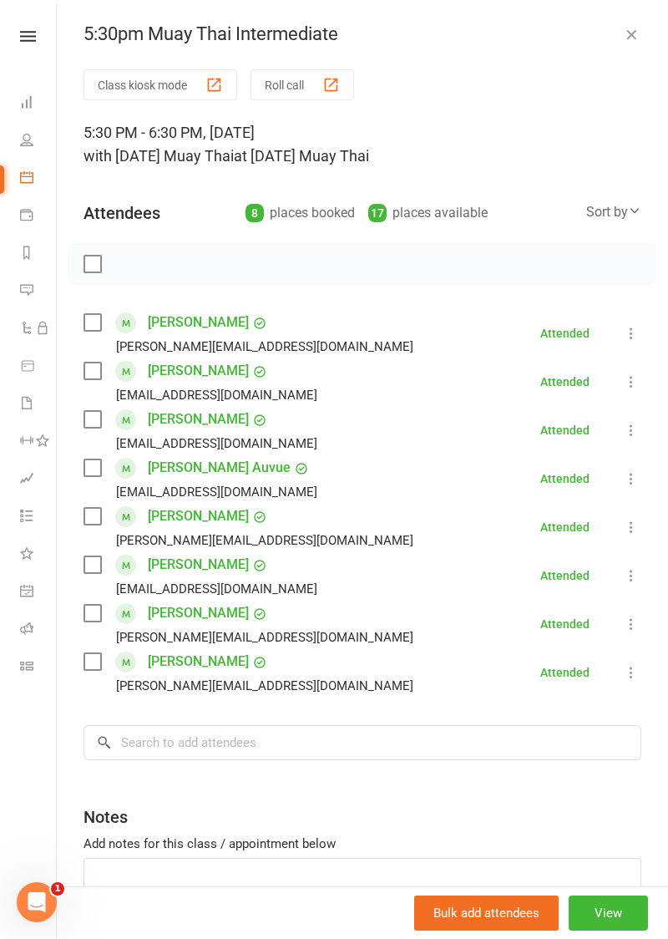
click at [119, 72] on button "Class kiosk mode" at bounding box center [161, 84] width 154 height 31
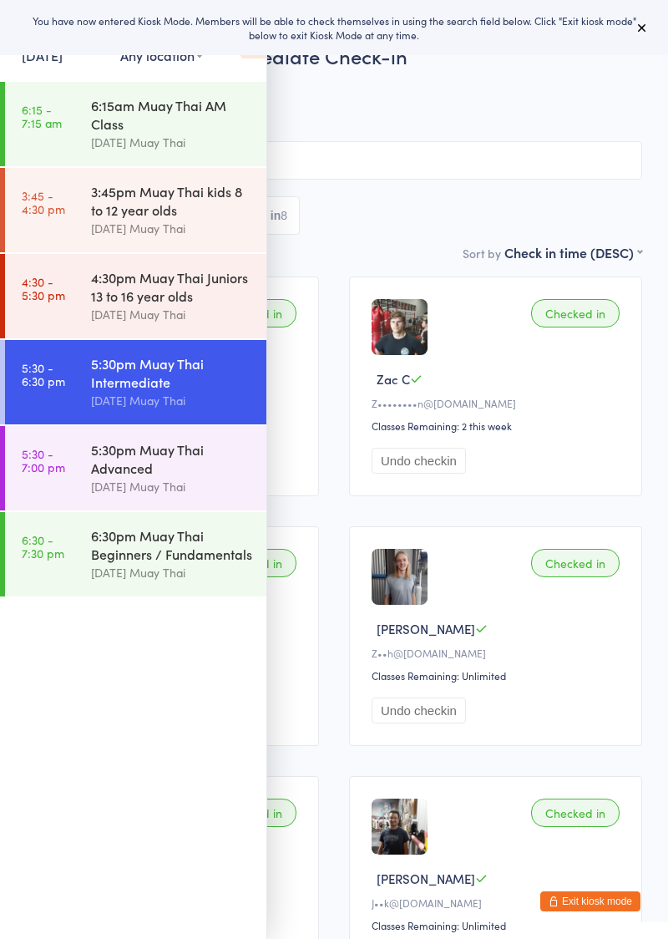
click at [105, 556] on div "6:30pm Muay Thai Beginners / Fundamentals" at bounding box center [171, 544] width 161 height 37
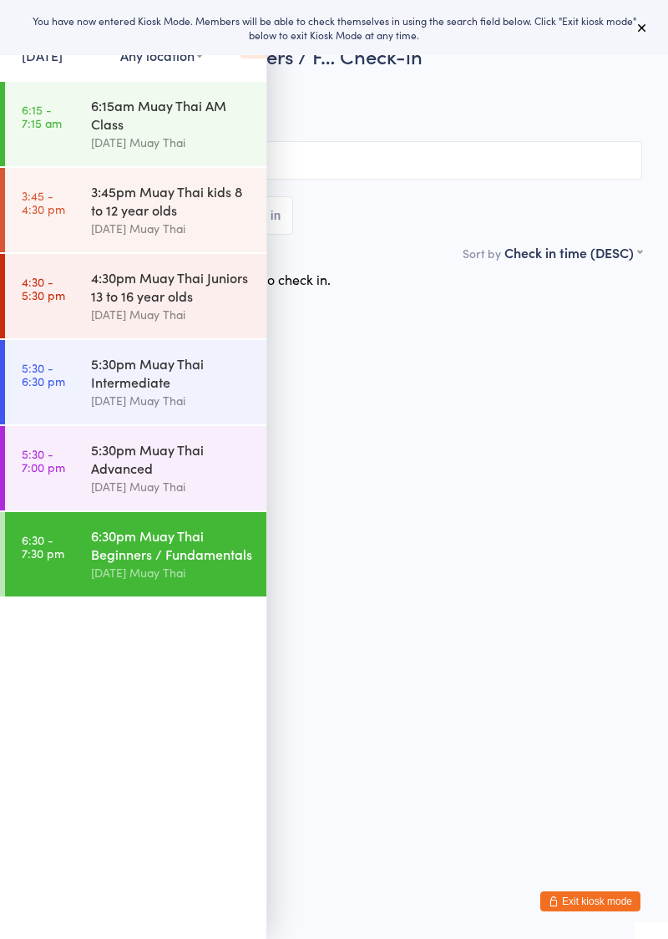
click at [255, 57] on icon at bounding box center [254, 40] width 26 height 35
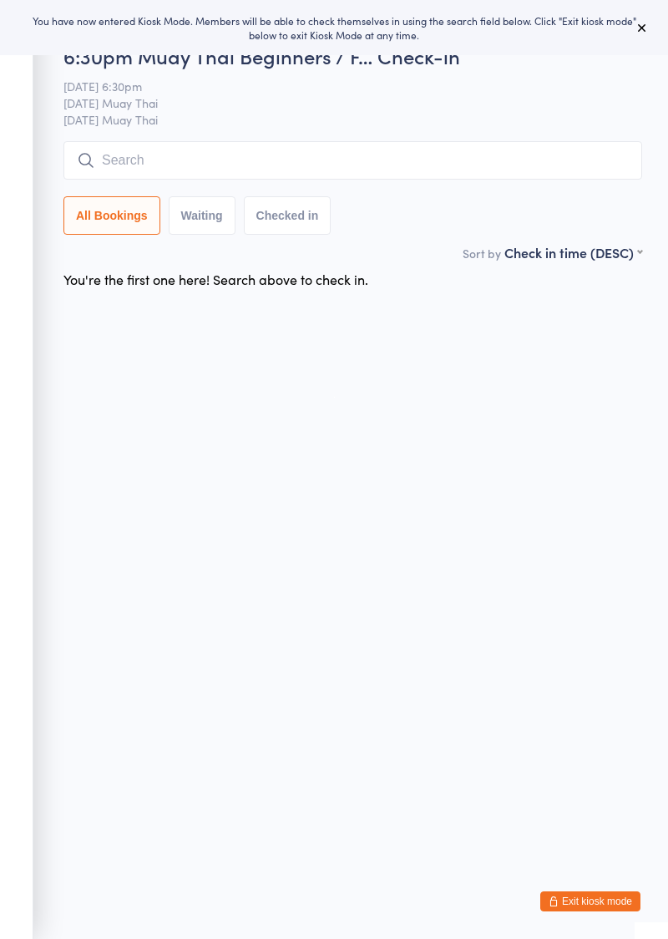
click at [170, 160] on input "search" at bounding box center [352, 160] width 579 height 38
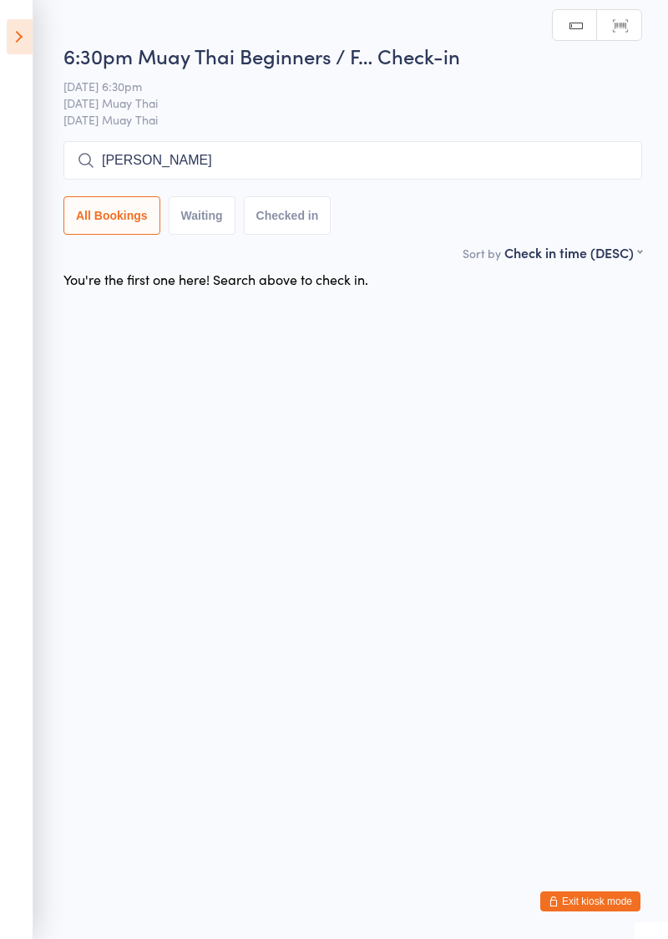
type input "[PERSON_NAME]"
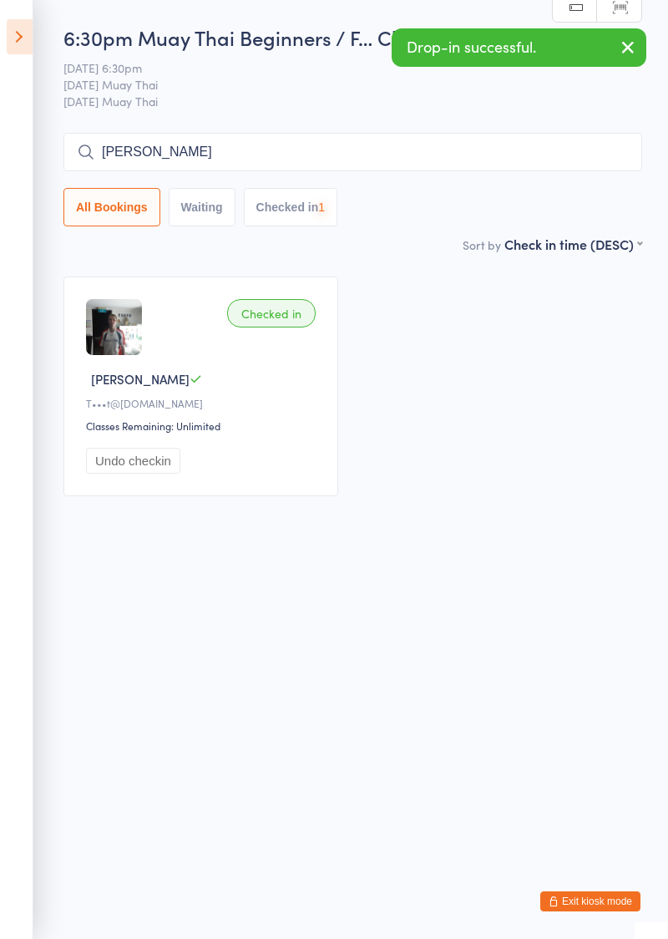
type input "[PERSON_NAME]"
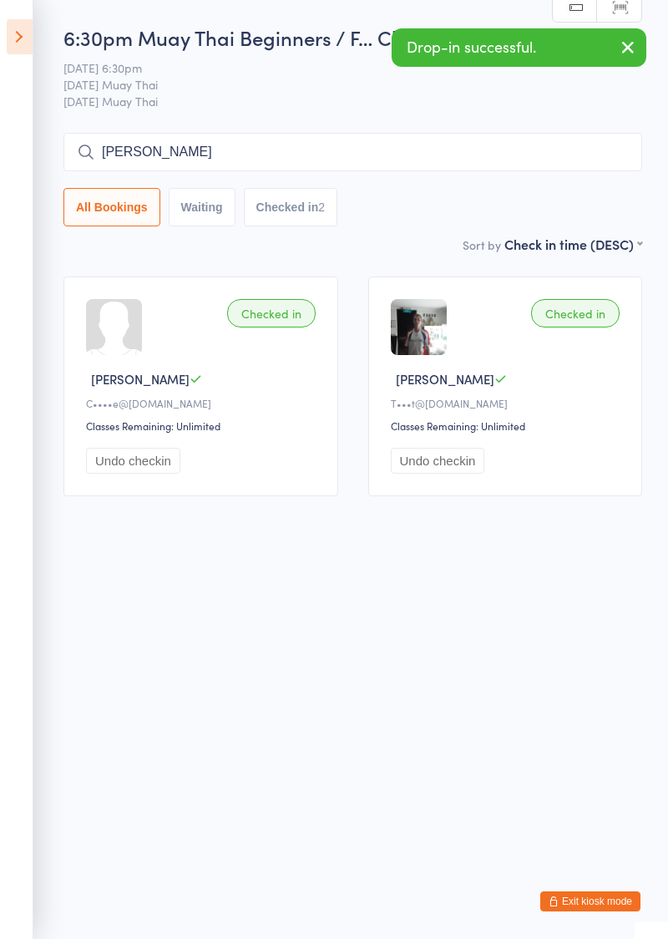
type input "[PERSON_NAME]"
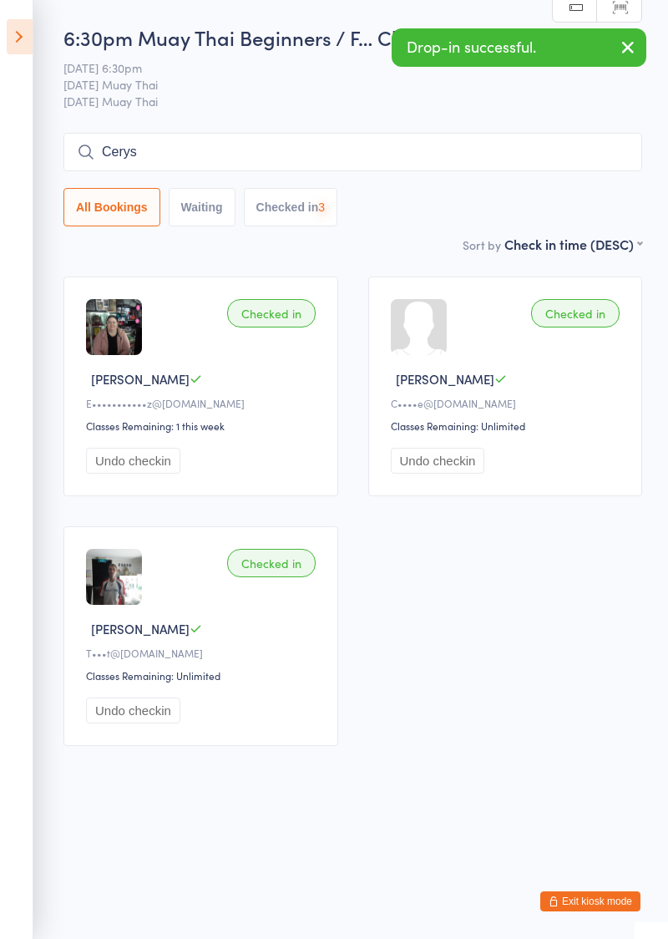
type input "Cerys"
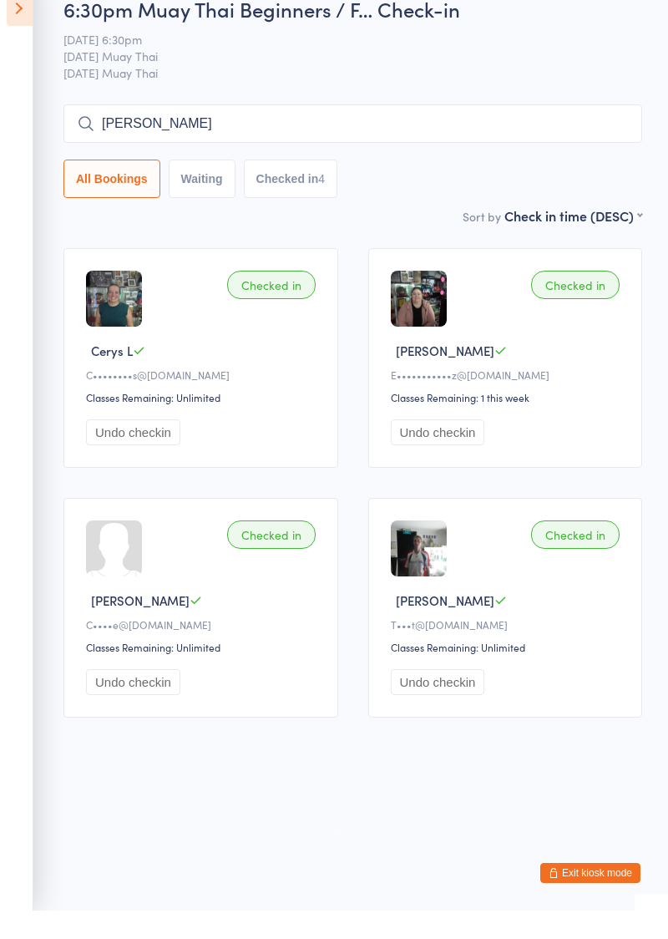
type input "[PERSON_NAME]"
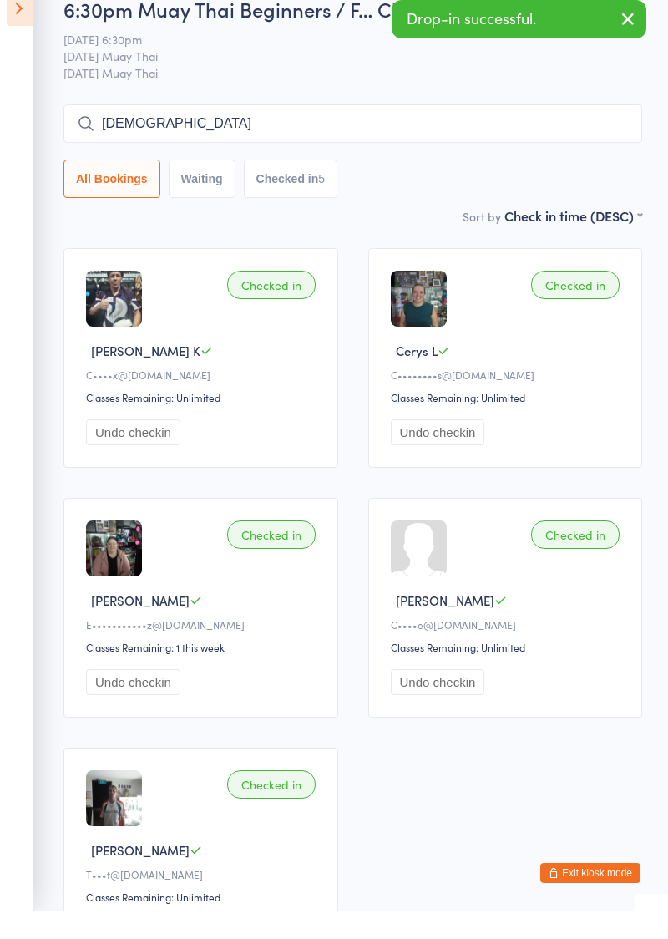
type input "[DEMOGRAPHIC_DATA]"
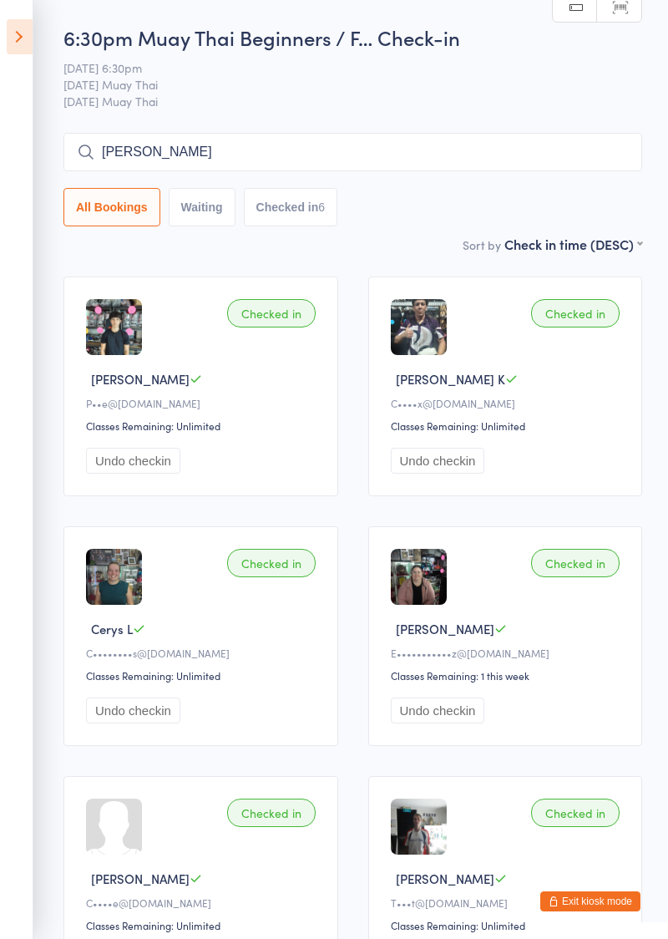
type input "[PERSON_NAME]"
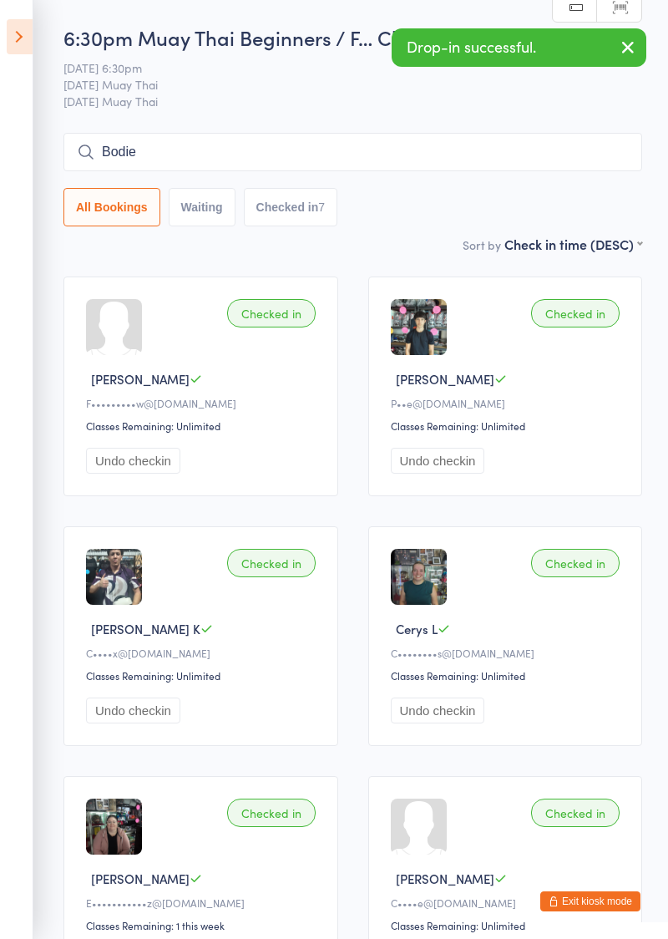
type input "Bodie"
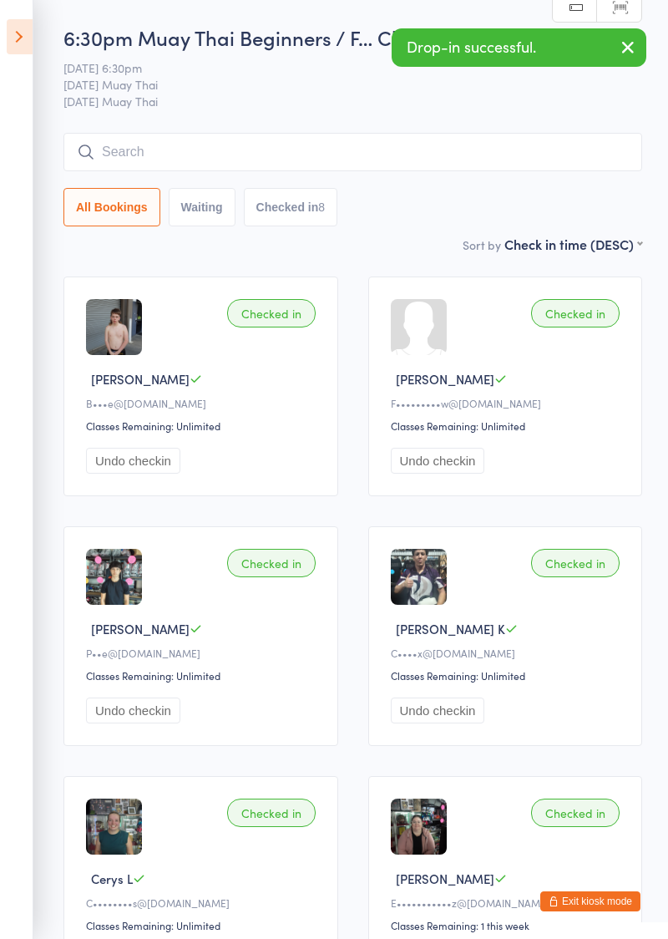
click at [18, 22] on icon at bounding box center [20, 36] width 26 height 35
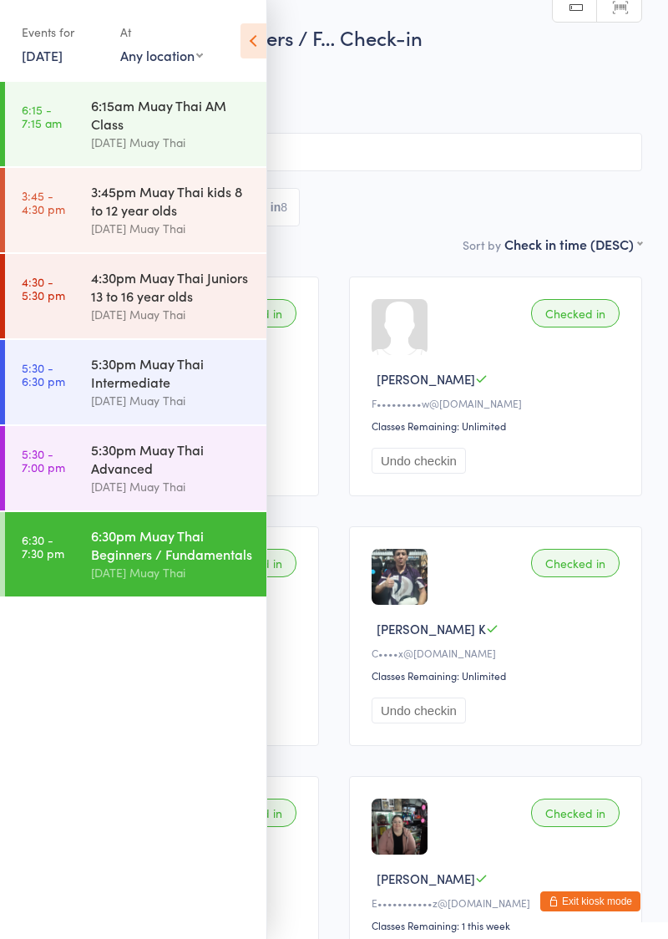
click at [262, 41] on icon at bounding box center [254, 40] width 26 height 35
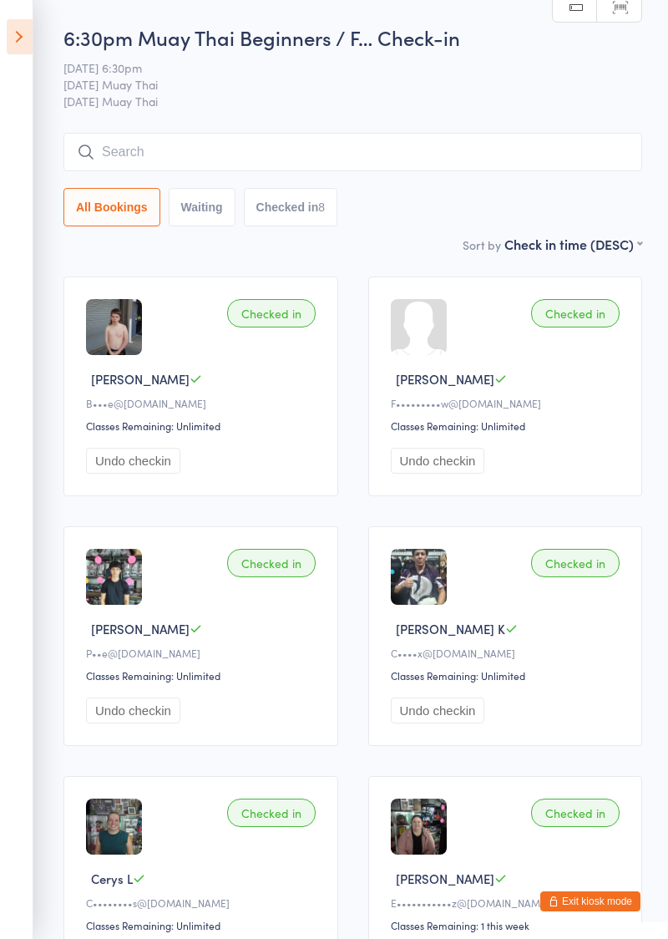
click at [259, 152] on input "search" at bounding box center [352, 152] width 579 height 38
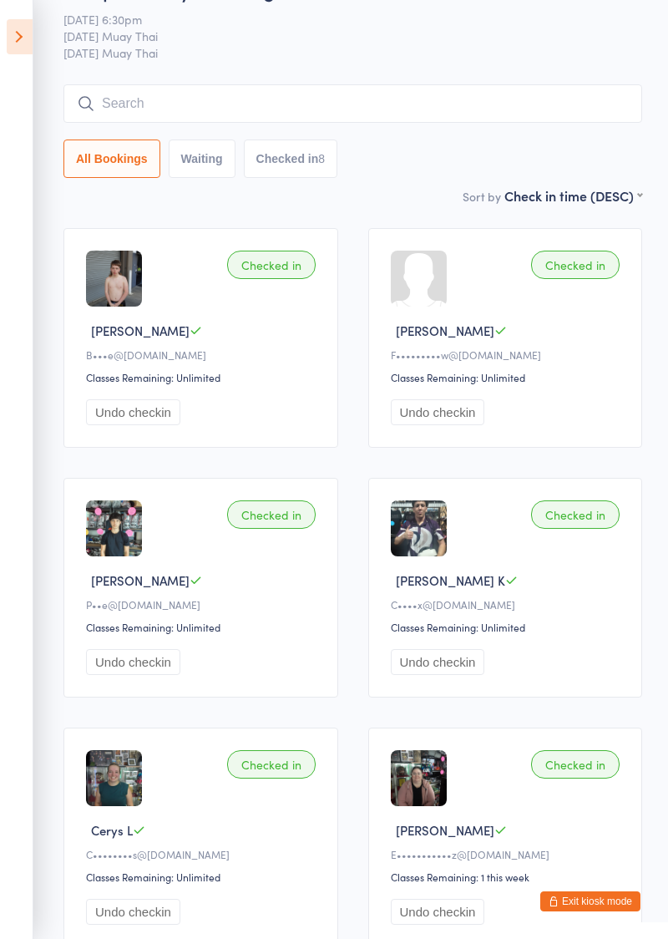
scroll to position [134, 0]
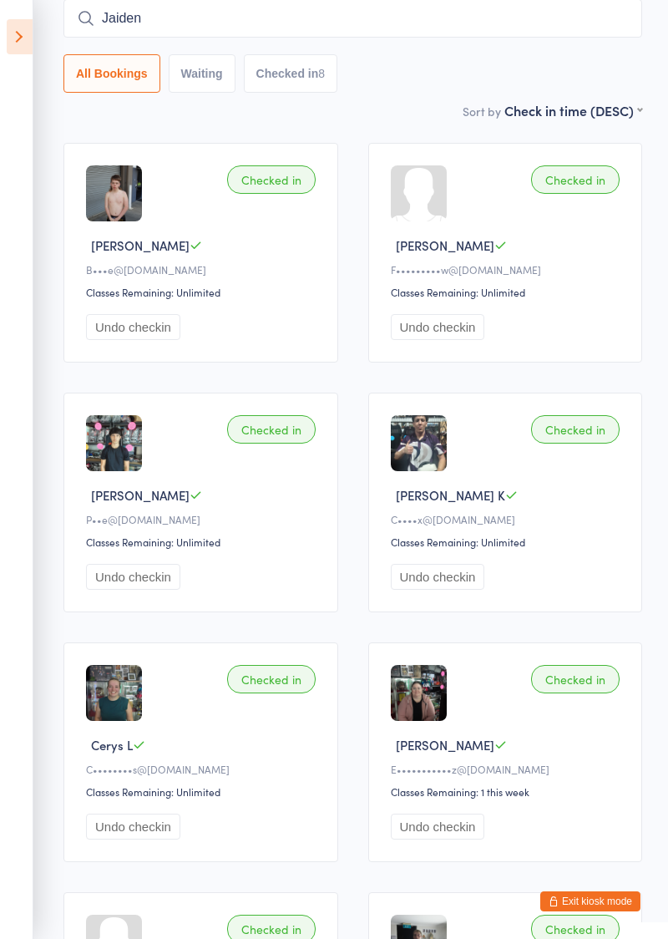
type input "Jaiden"
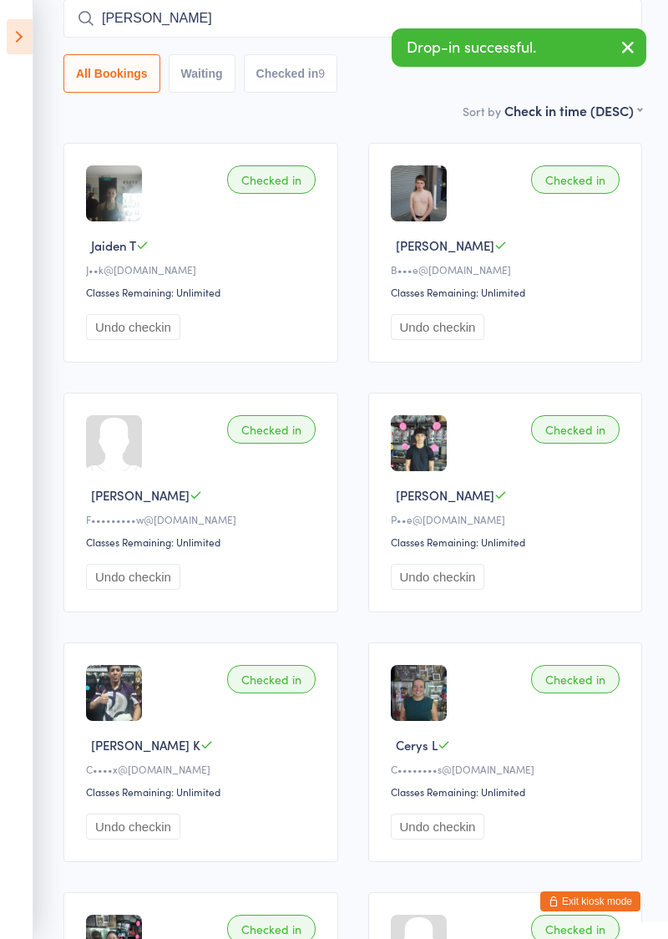
type input "Laura"
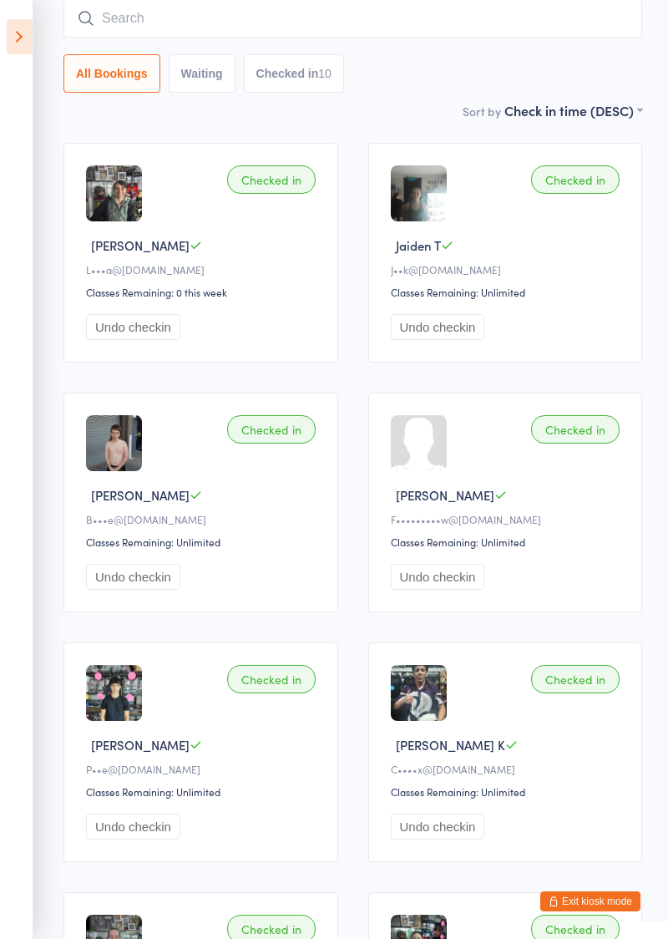
click at [596, 906] on button "Exit kiosk mode" at bounding box center [590, 901] width 100 height 20
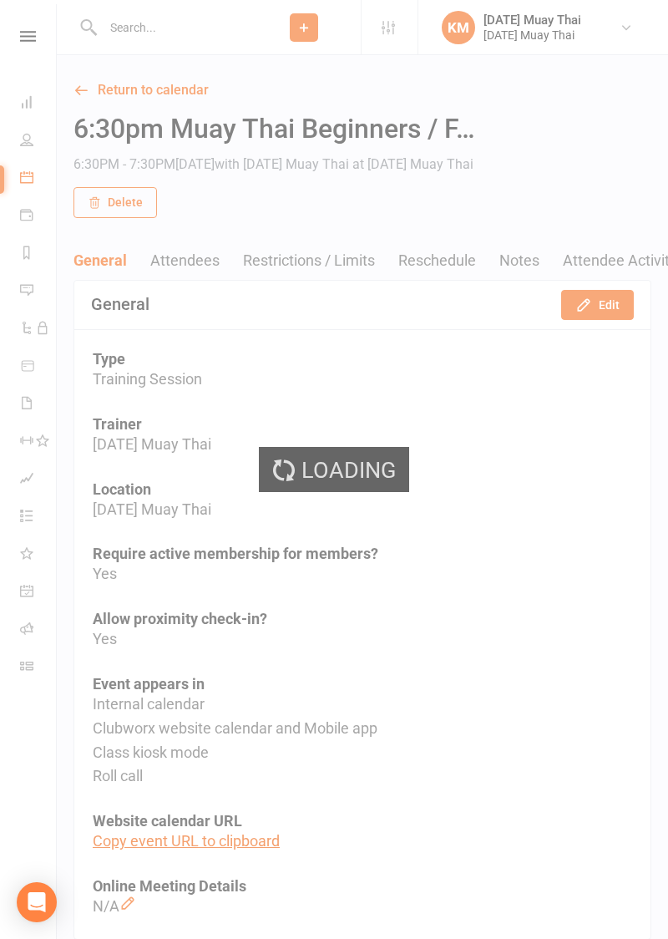
click at [32, 105] on div "Loading" at bounding box center [334, 469] width 668 height 939
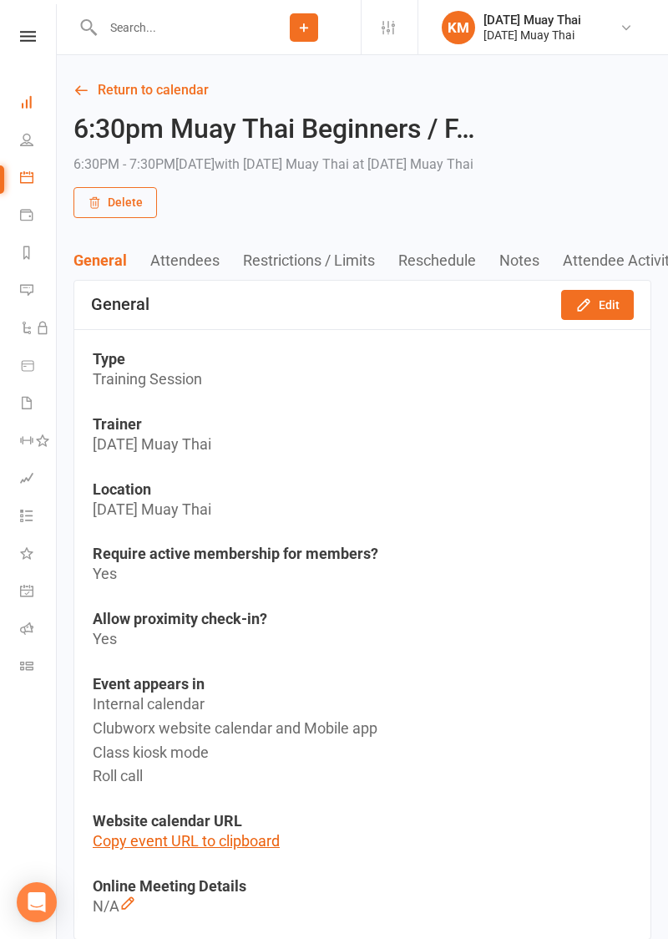
click at [24, 100] on icon at bounding box center [26, 101] width 13 height 13
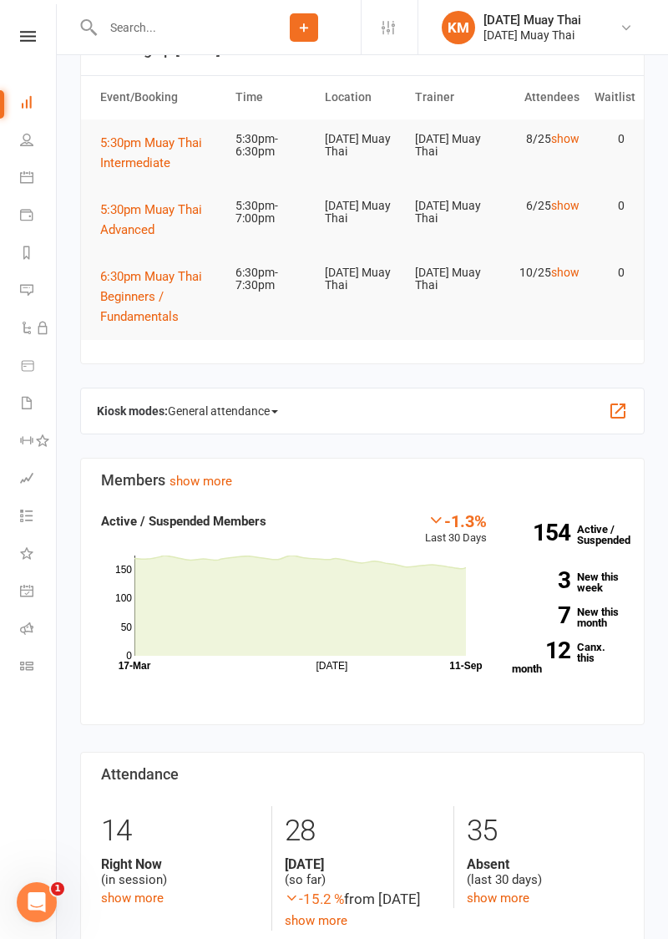
scroll to position [126, 0]
click at [515, 899] on link "show more" at bounding box center [498, 898] width 63 height 15
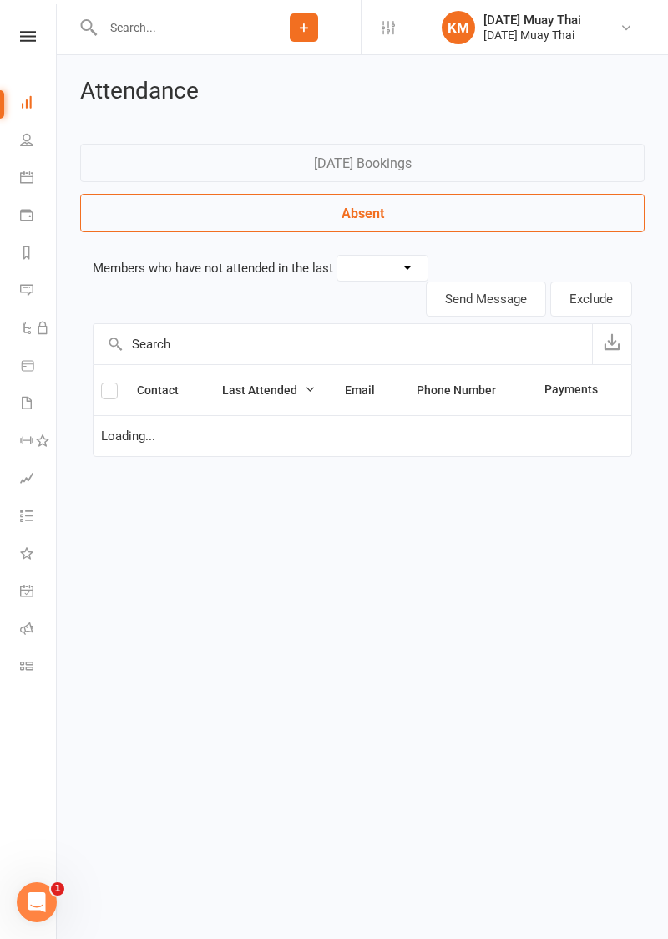
select select "30"
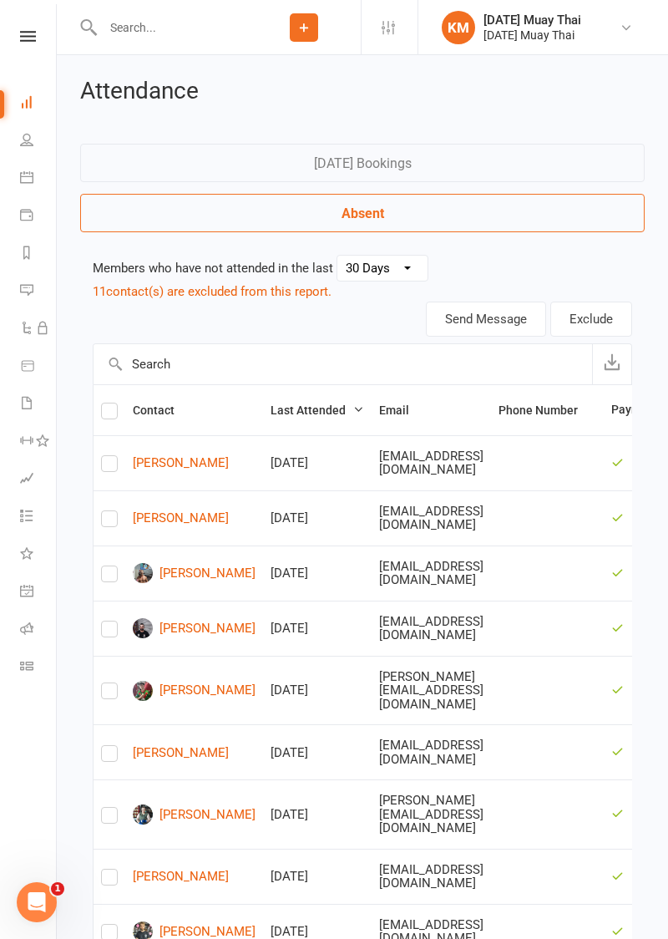
click at [29, 103] on icon at bounding box center [26, 101] width 13 height 13
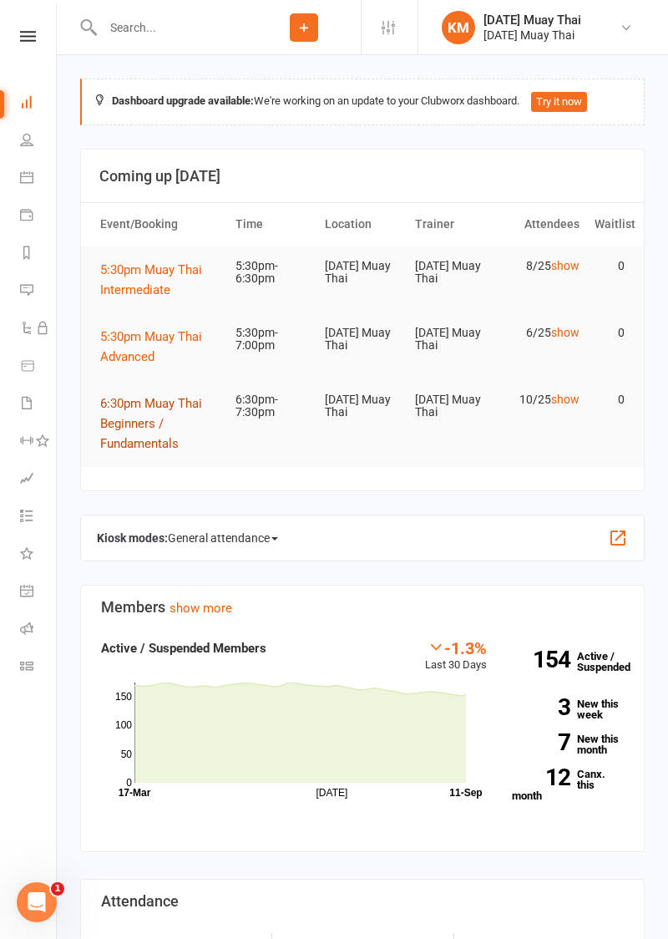
click at [114, 435] on span "6:30pm Muay Thai Beginners / Fundamentals" at bounding box center [151, 423] width 102 height 55
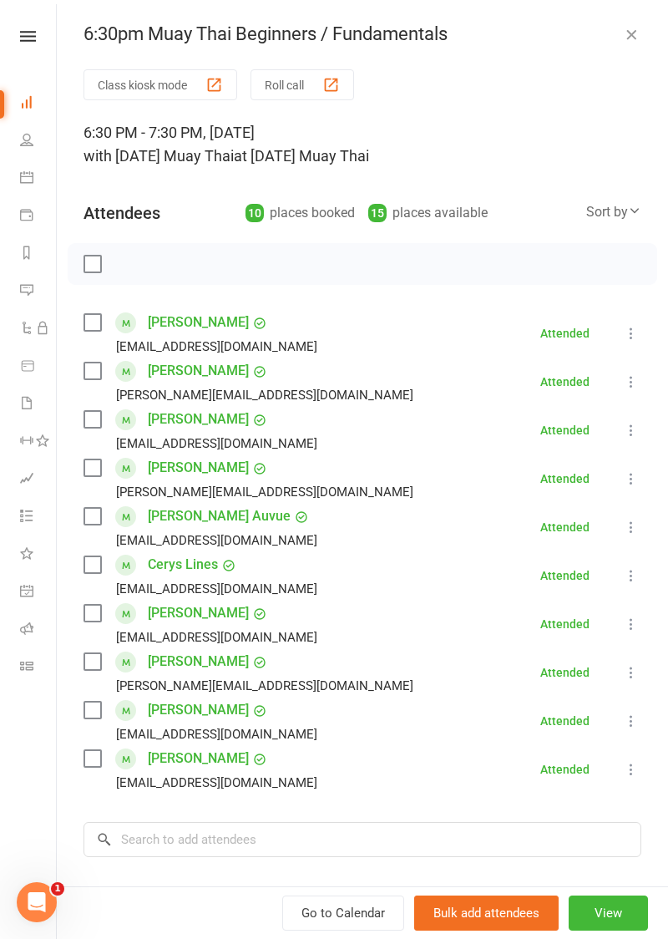
click at [129, 89] on button "Class kiosk mode" at bounding box center [161, 84] width 154 height 31
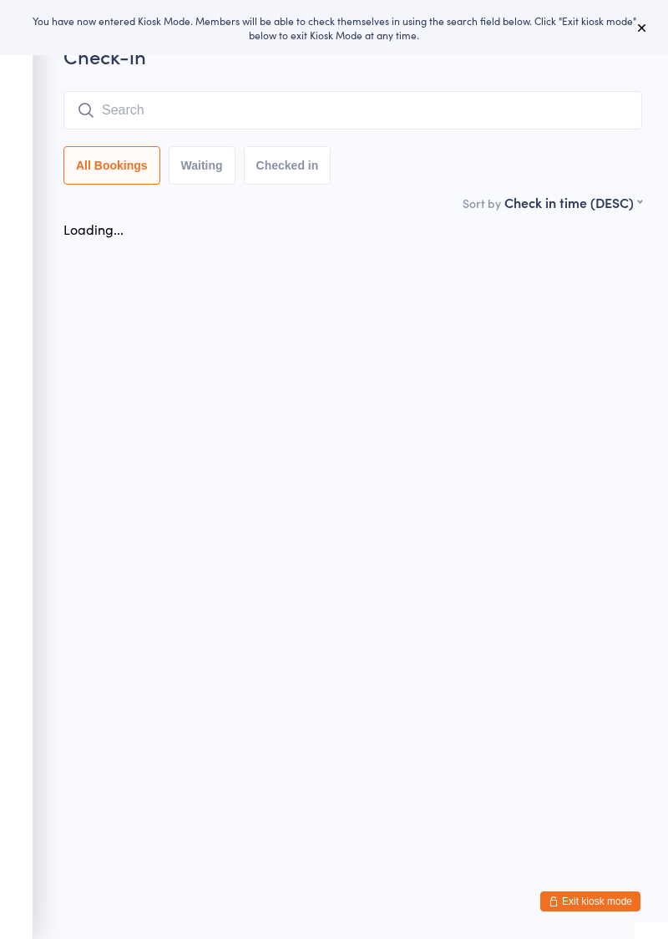
click at [181, 129] on div "Check-in Manual search Scanner input All Bookings Waiting Checked in" at bounding box center [352, 117] width 579 height 151
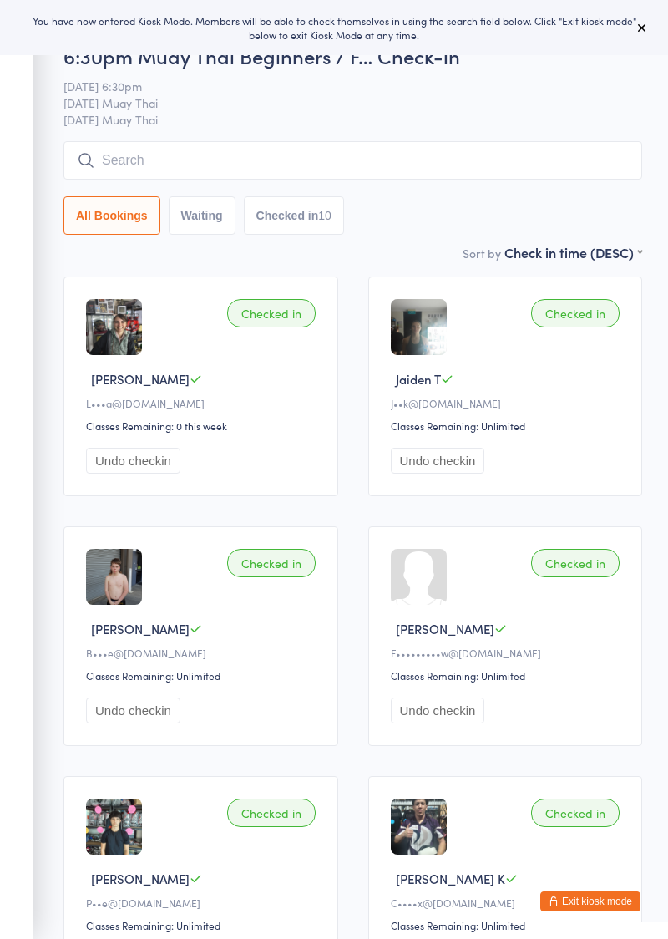
click at [142, 165] on input "search" at bounding box center [352, 160] width 579 height 38
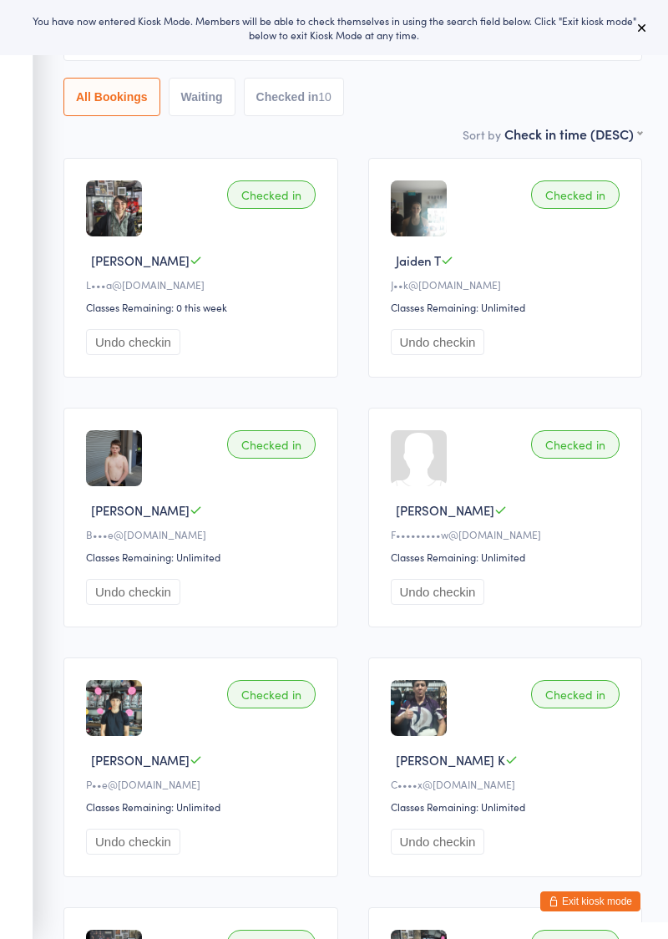
scroll to position [142, 0]
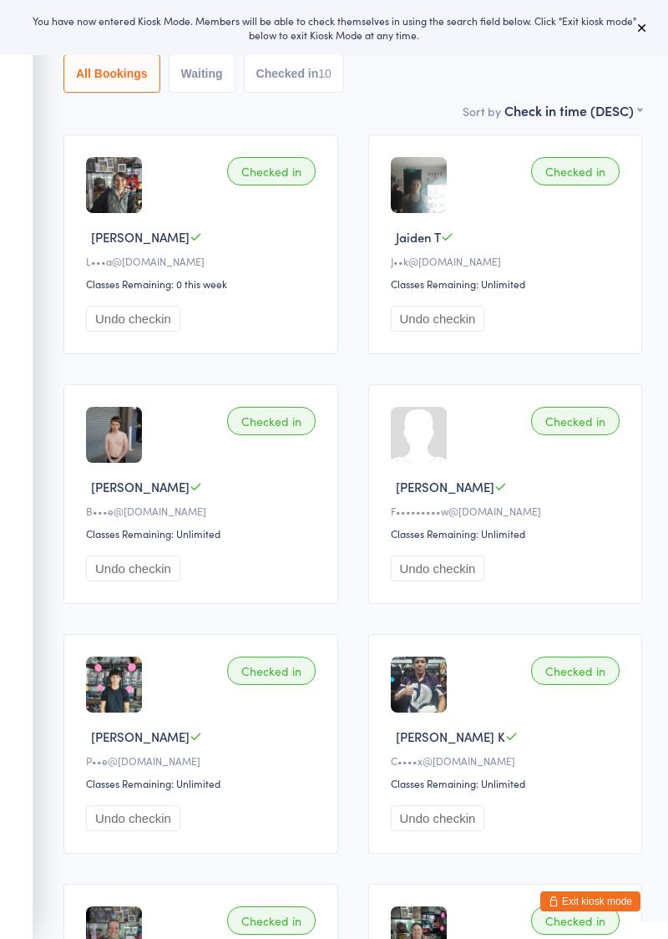
type input "Sophie"
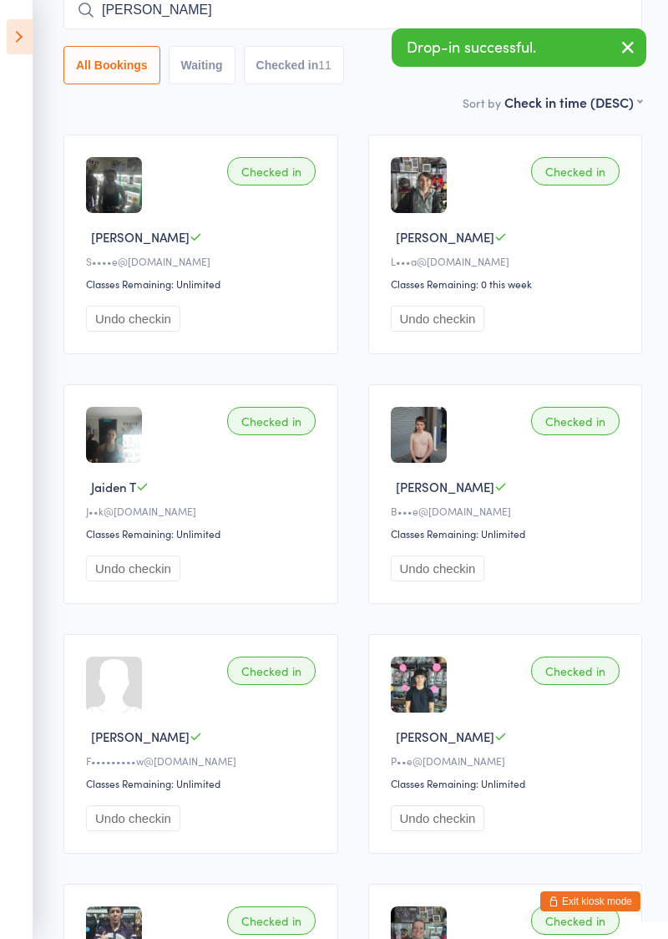
type input "Joshua"
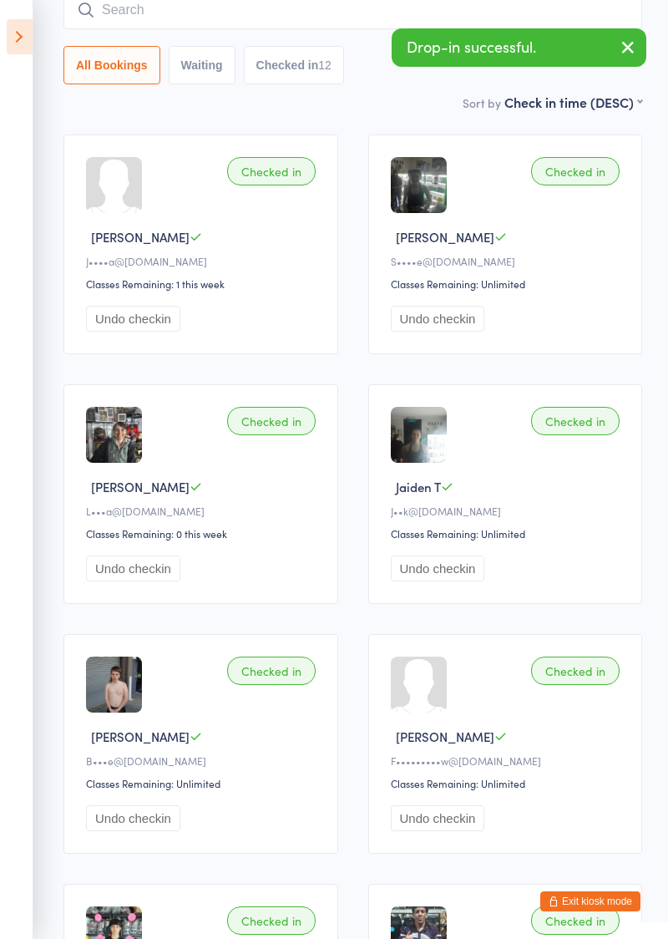
type input "M"
type input "Noah"
click at [43, 24] on ui-view "6:30pm Muay Thai Beginners / F… Check-in 11 Sep 6:30pm Karma Muay Thai Karma Mu…" at bounding box center [334, 749] width 668 height 1737
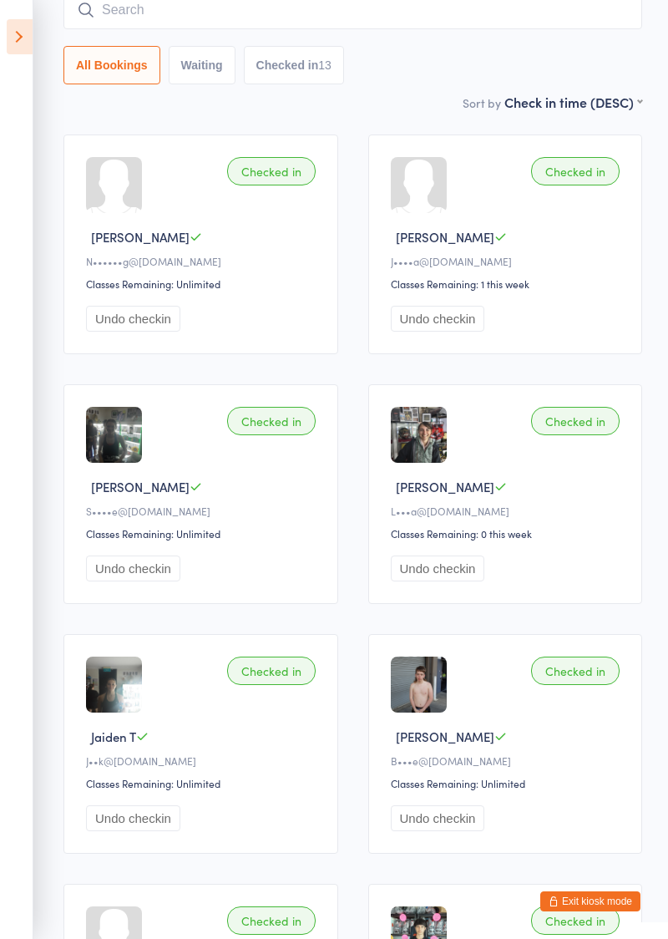
click at [443, 573] on button "Undo checkin" at bounding box center [438, 569] width 94 height 26
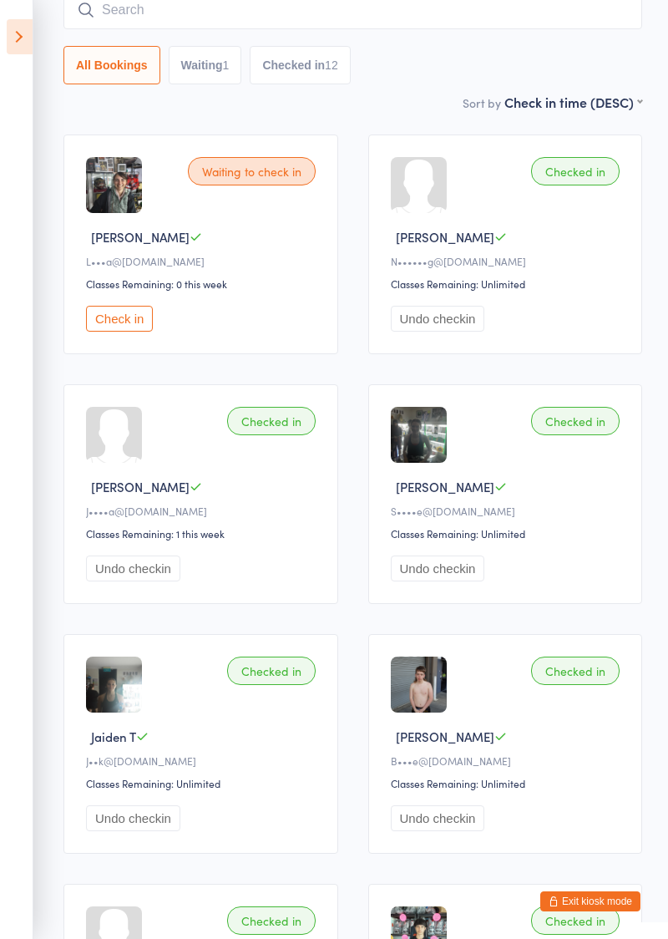
click at [108, 821] on button "Undo checkin" at bounding box center [133, 818] width 94 height 26
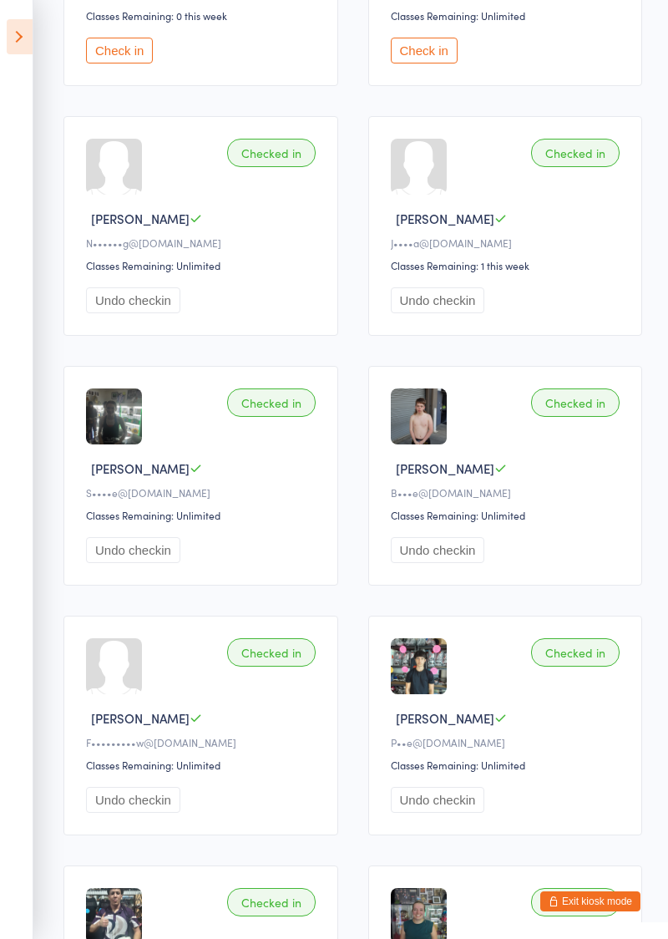
scroll to position [418, 0]
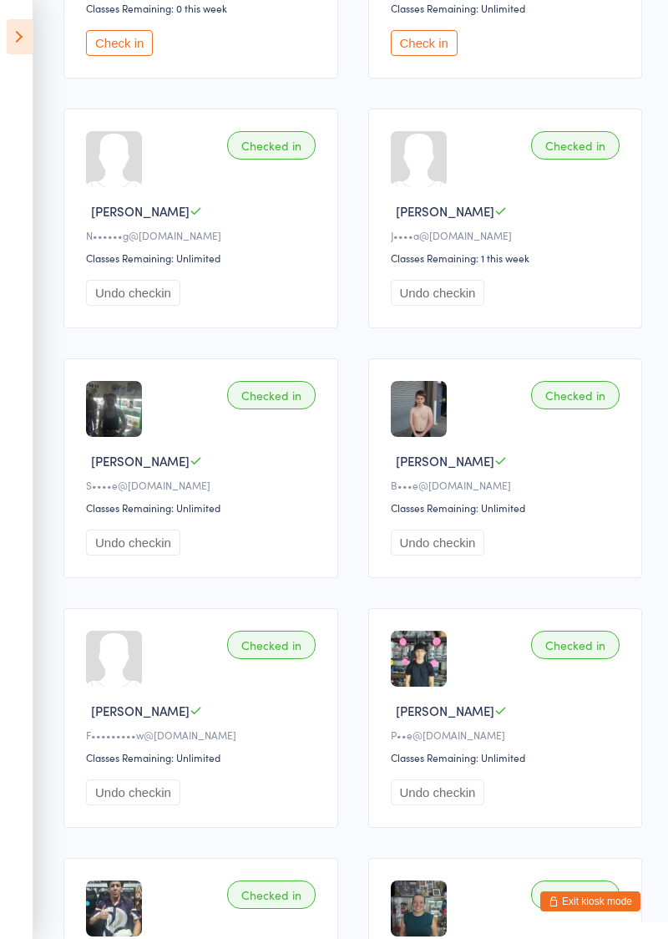
click at [99, 790] on button "Undo checkin" at bounding box center [133, 792] width 94 height 26
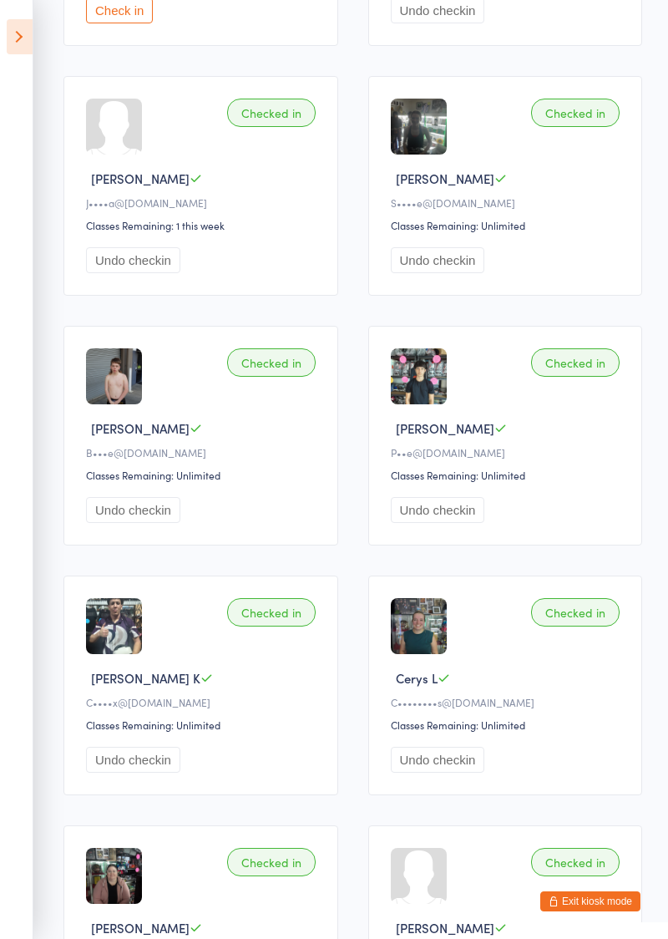
scroll to position [702, 0]
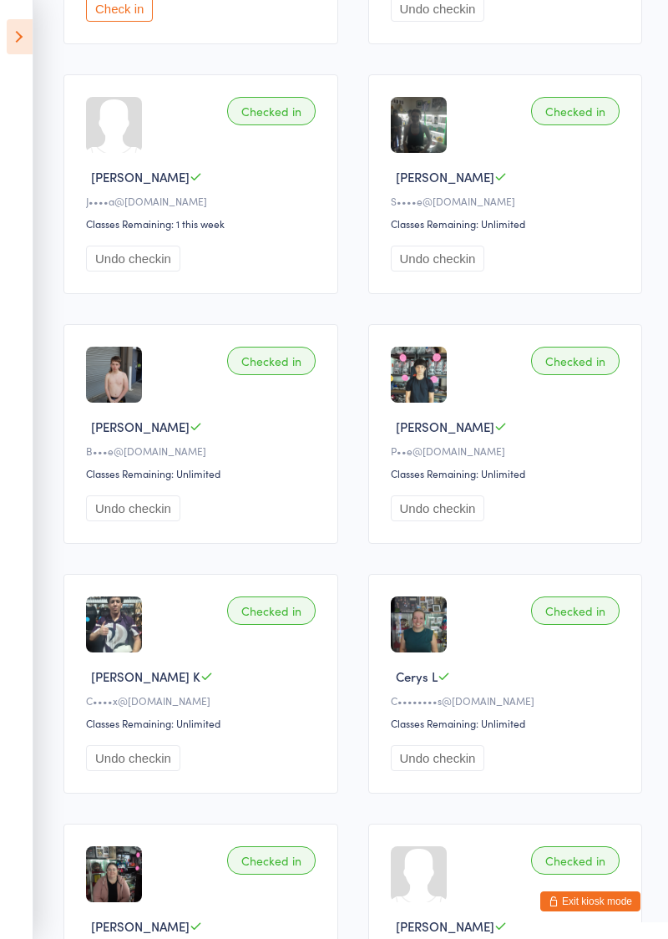
click at [454, 756] on button "Undo checkin" at bounding box center [438, 758] width 94 height 26
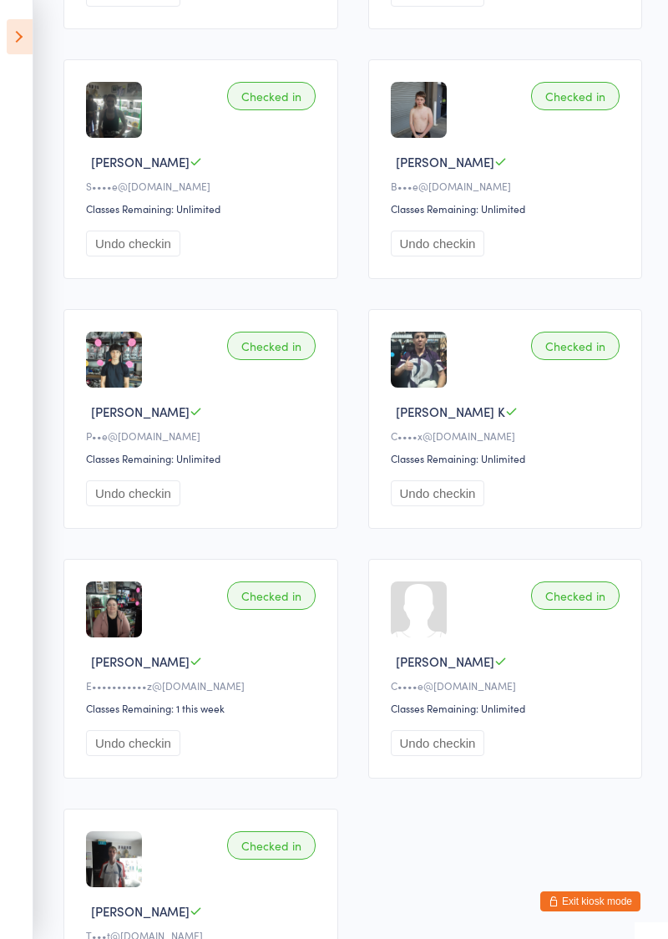
scroll to position [1094, 0]
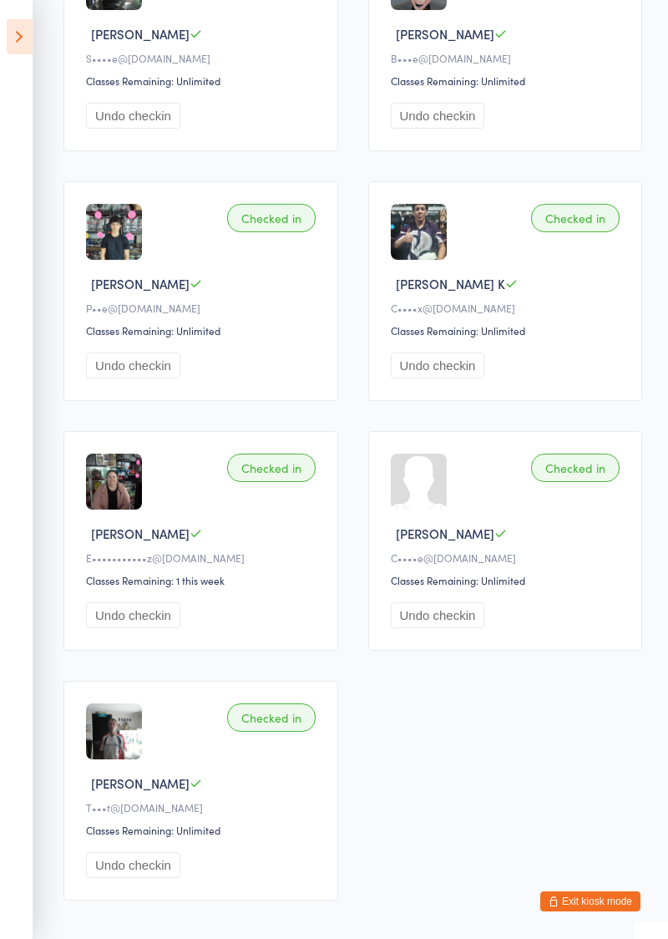
click at [596, 911] on button "Exit kiosk mode" at bounding box center [590, 901] width 100 height 20
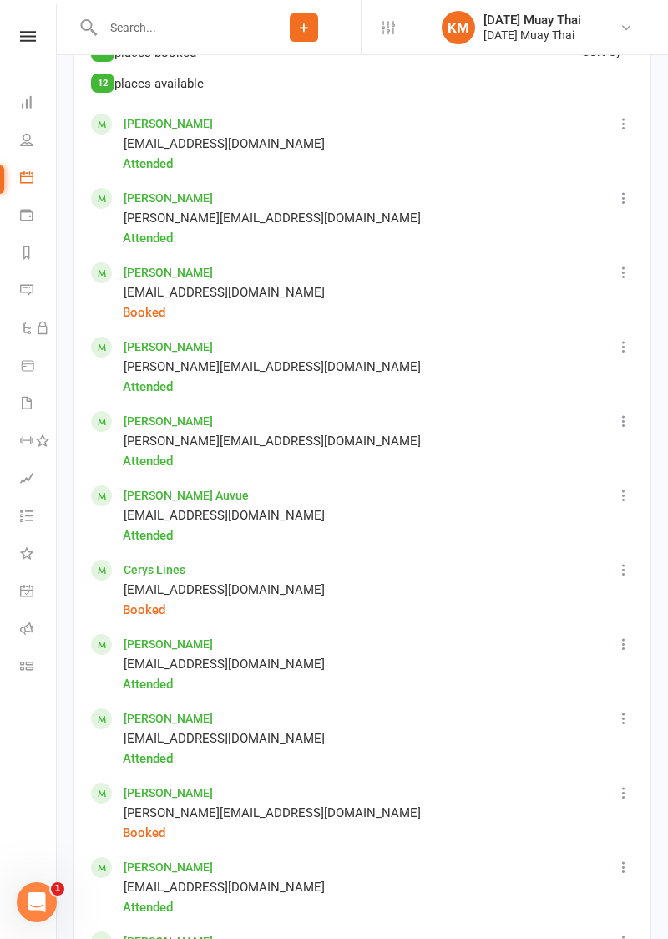
click at [616, 274] on icon at bounding box center [624, 272] width 17 height 17
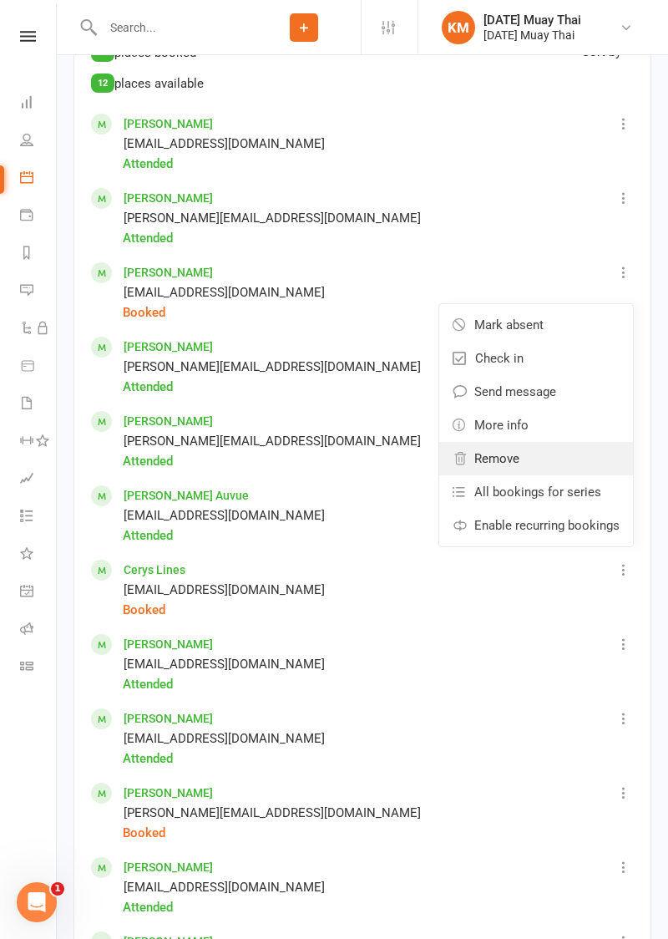
click at [515, 458] on span "Remove" at bounding box center [496, 459] width 45 height 20
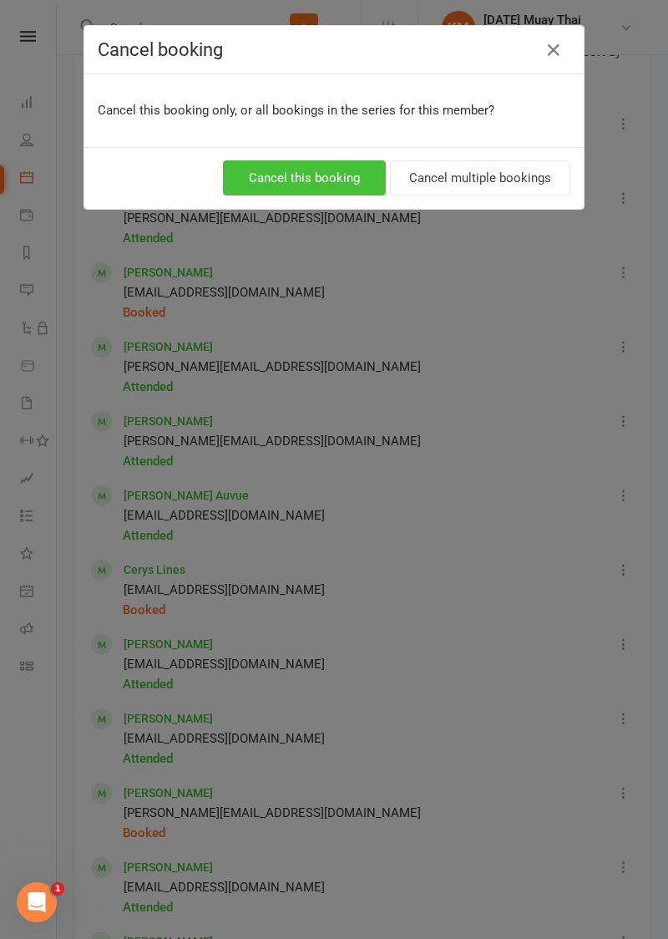
click at [255, 179] on button "Cancel this booking" at bounding box center [304, 177] width 163 height 35
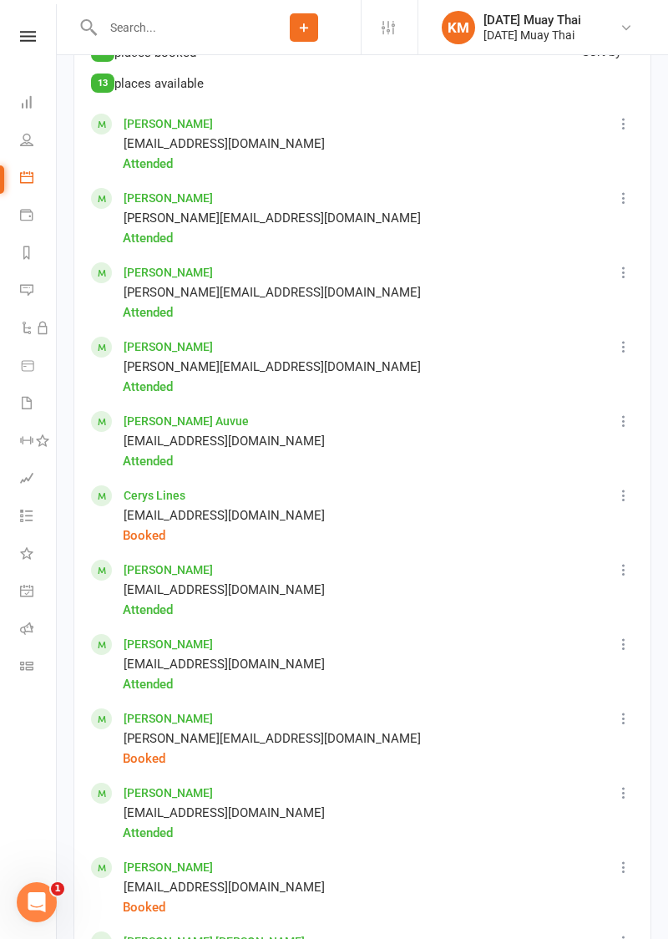
click at [627, 496] on icon at bounding box center [624, 495] width 17 height 17
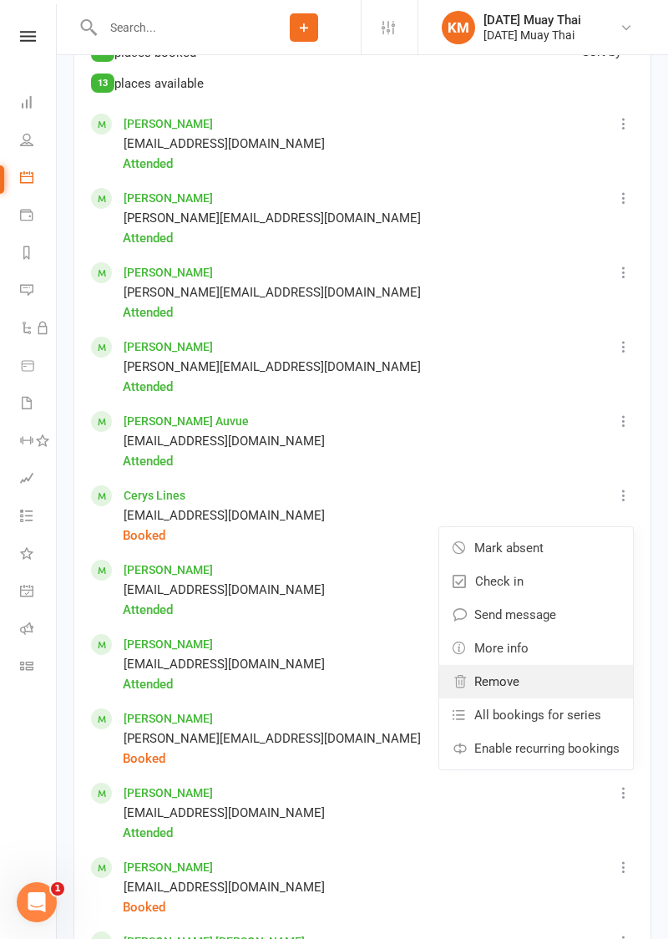
click at [533, 682] on link "Remove" at bounding box center [536, 681] width 194 height 33
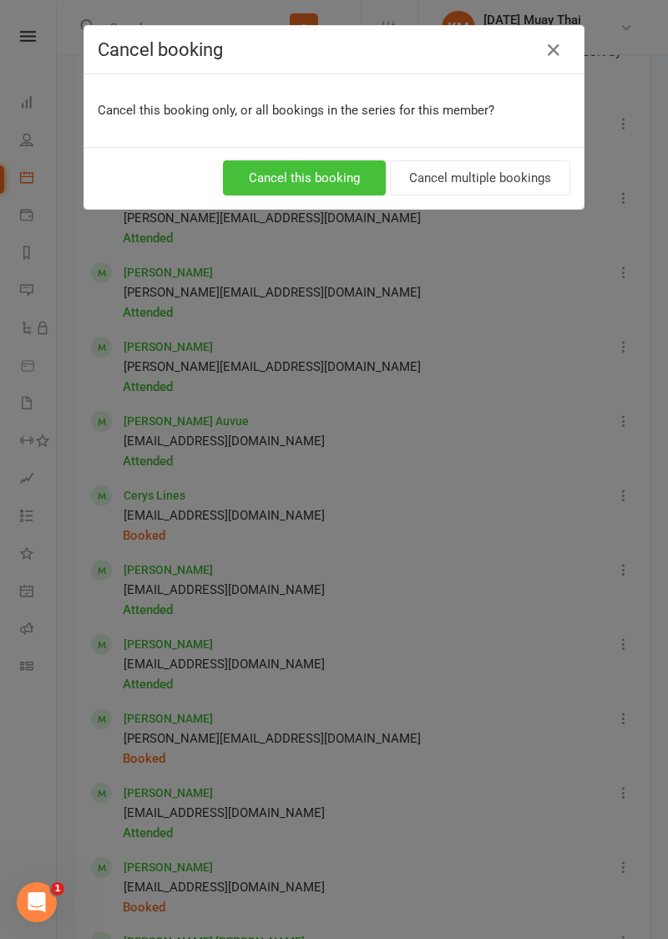
click at [239, 182] on button "Cancel this booking" at bounding box center [304, 177] width 163 height 35
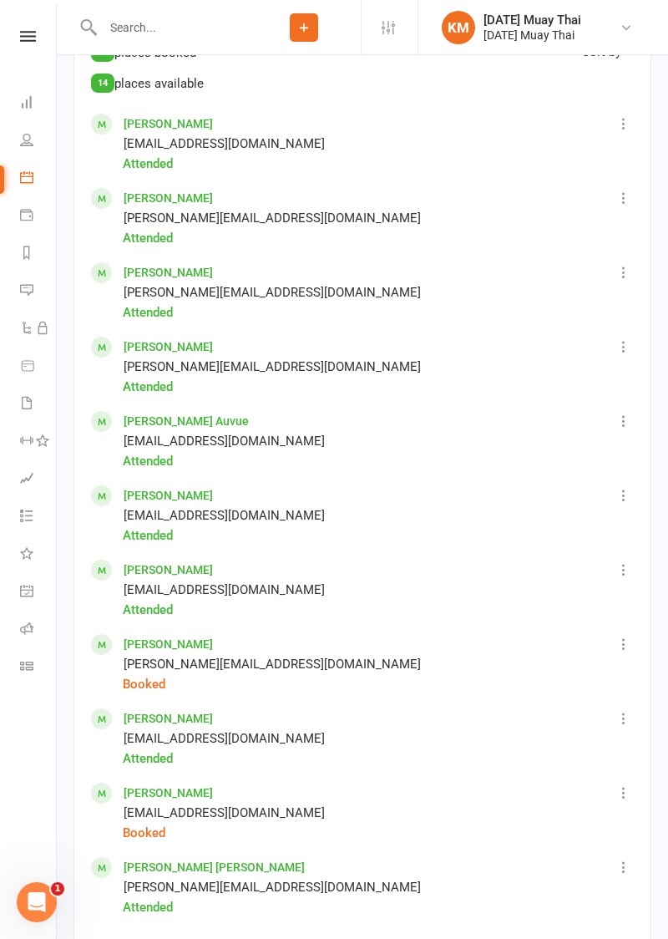
click at [623, 651] on button at bounding box center [624, 644] width 20 height 20
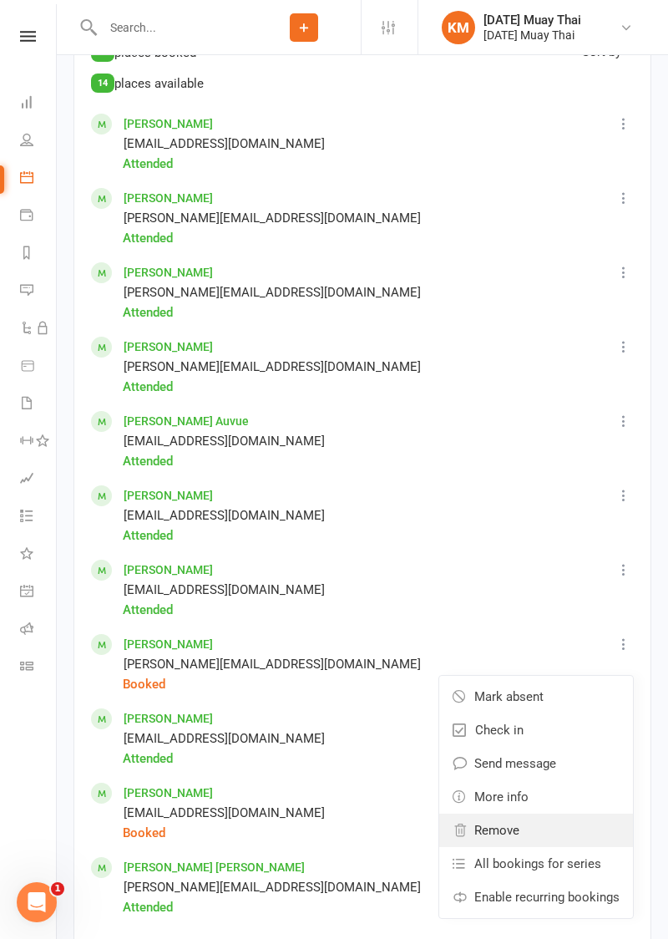
click at [523, 830] on link "Remove" at bounding box center [536, 830] width 194 height 33
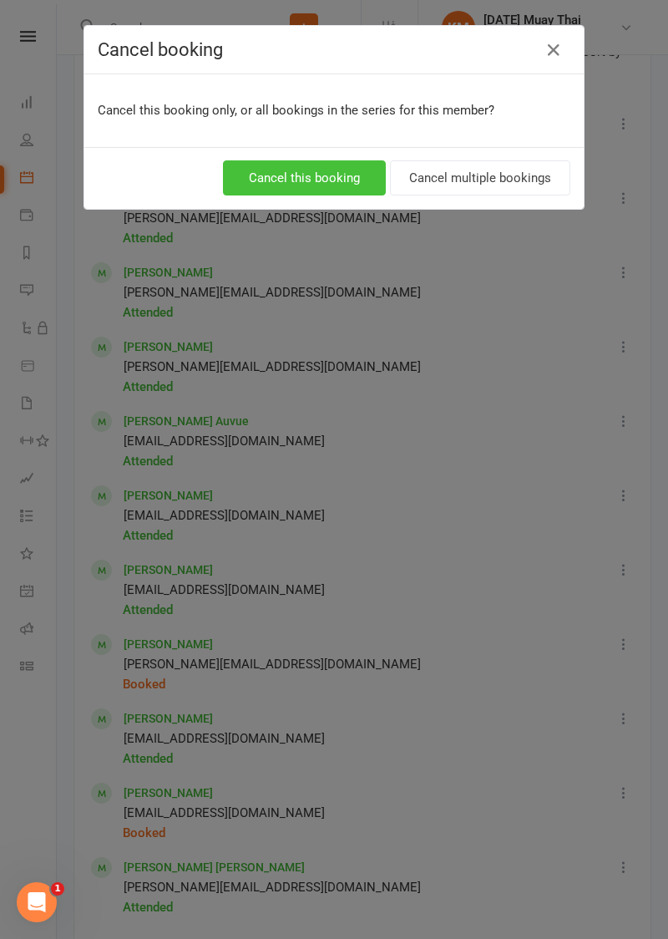
click at [266, 193] on button "Cancel this booking" at bounding box center [304, 177] width 163 height 35
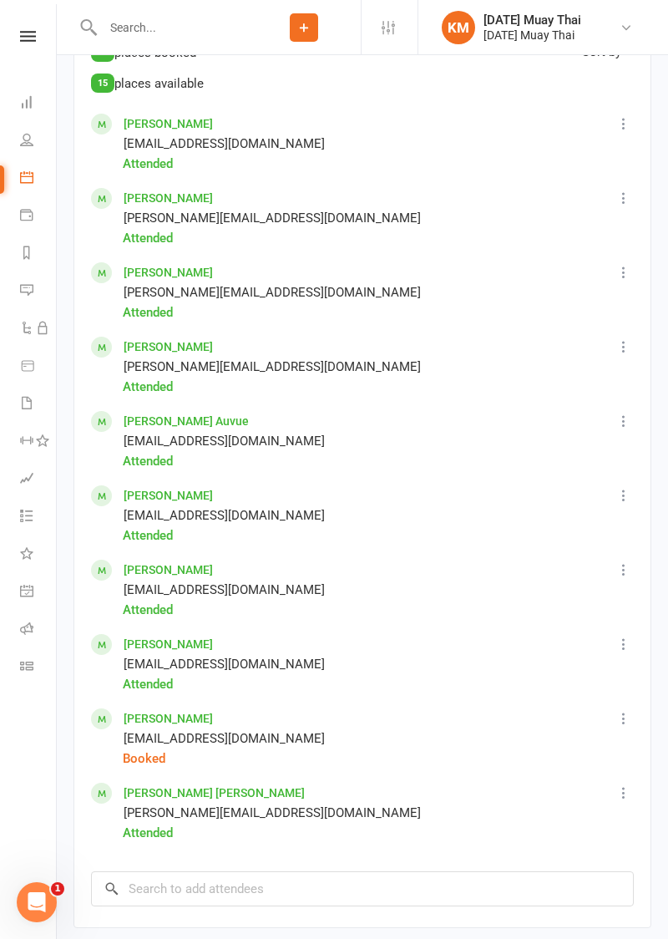
click at [623, 721] on icon at bounding box center [624, 718] width 17 height 17
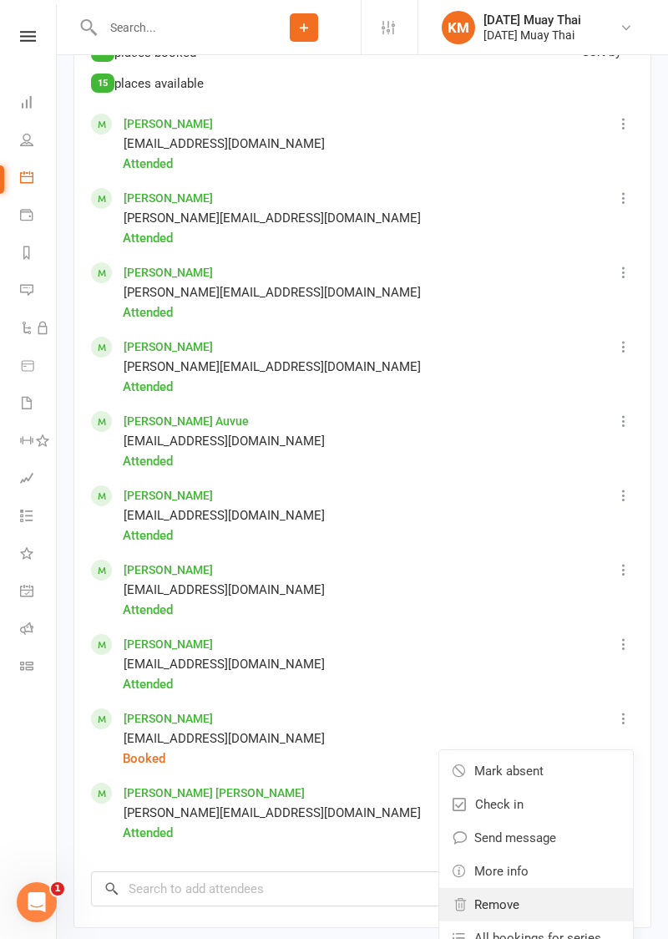
click at [523, 904] on link "Remove" at bounding box center [536, 904] width 194 height 33
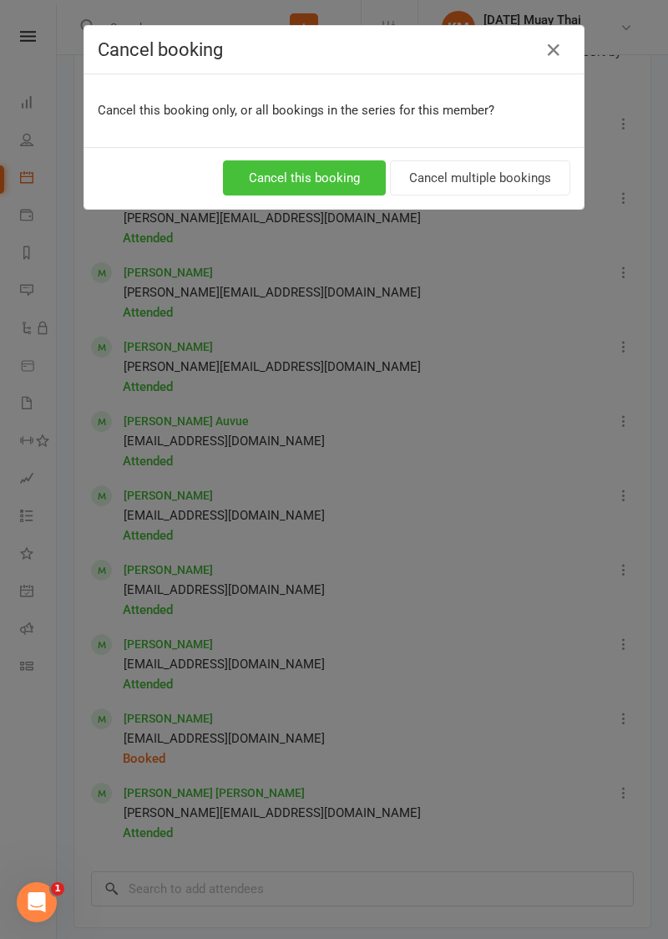
click at [322, 180] on button "Cancel this booking" at bounding box center [304, 177] width 163 height 35
